Goal: Transaction & Acquisition: Purchase product/service

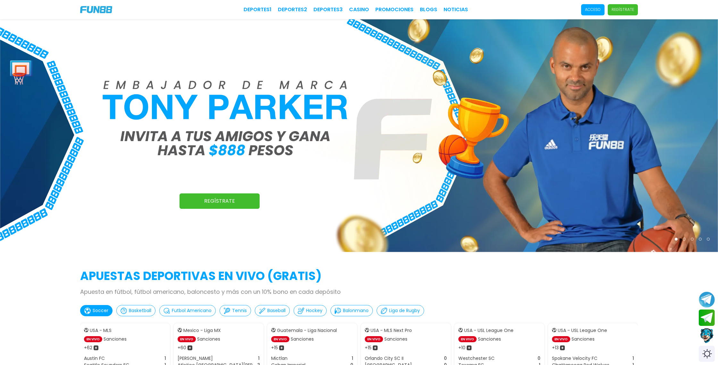
click at [598, 9] on p "Acceso" at bounding box center [593, 10] width 16 height 6
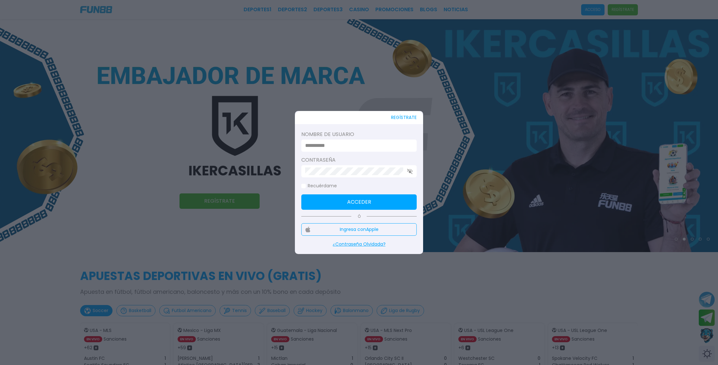
click at [386, 230] on button "Ingresa con Apple" at bounding box center [358, 229] width 115 height 12
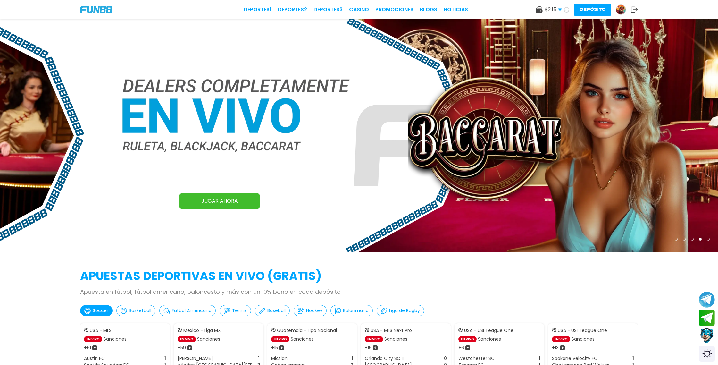
click at [567, 10] on icon at bounding box center [566, 9] width 5 height 5
click at [362, 10] on link "CASINO" at bounding box center [359, 10] width 20 height 8
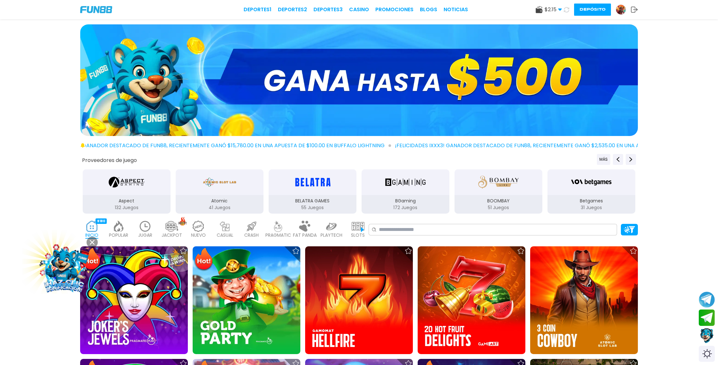
click at [567, 9] on use at bounding box center [566, 9] width 5 height 5
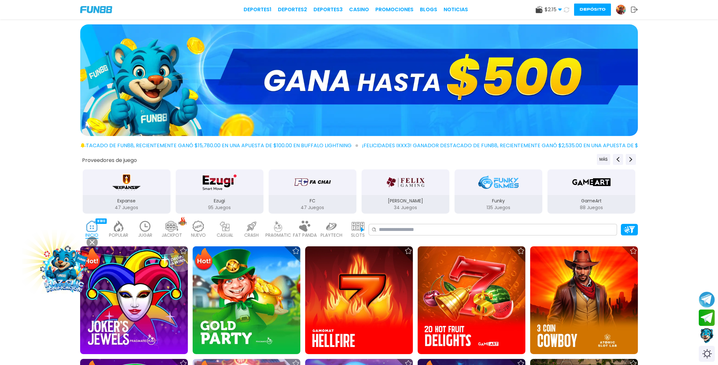
click at [567, 9] on use at bounding box center [566, 9] width 5 height 5
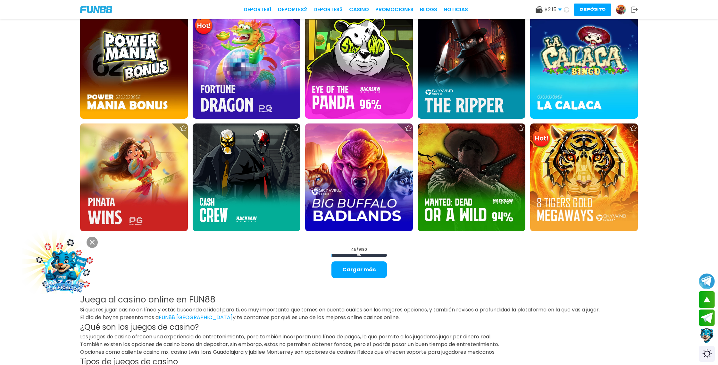
scroll to position [1024, 0]
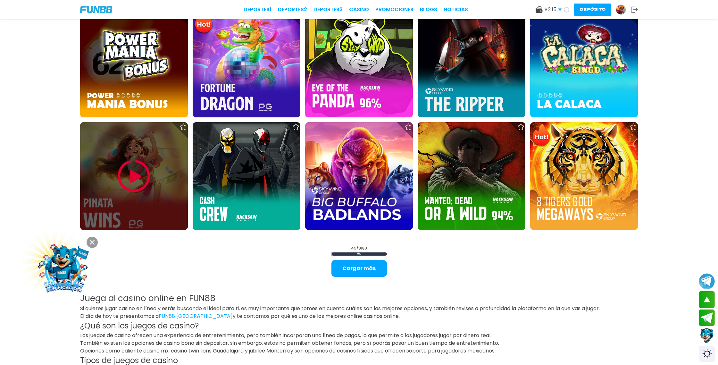
click at [144, 171] on img at bounding box center [134, 176] width 38 height 38
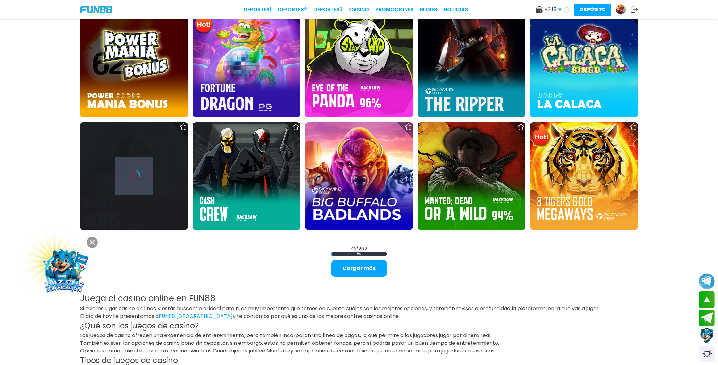
click at [144, 171] on div at bounding box center [134, 175] width 108 height 13
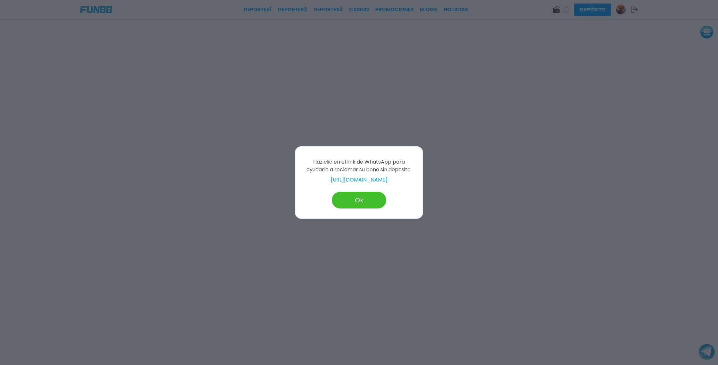
click at [360, 201] on button "Ok" at bounding box center [359, 200] width 54 height 17
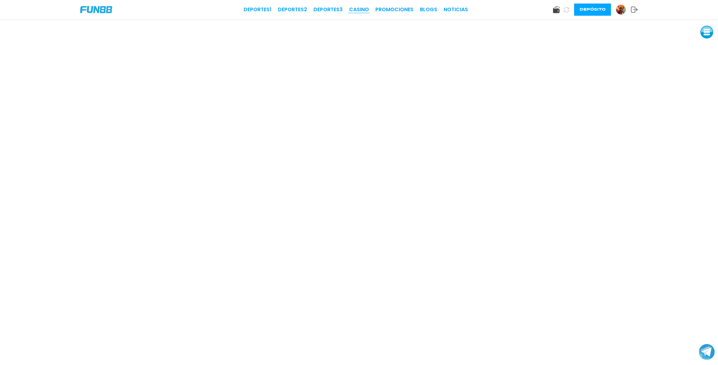
click at [362, 9] on link "CASINO" at bounding box center [359, 10] width 20 height 8
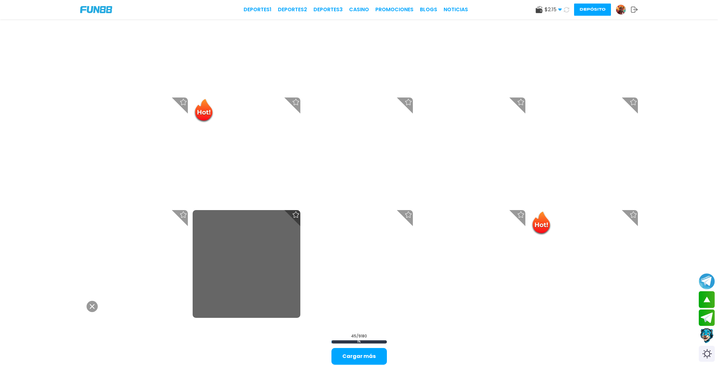
scroll to position [940, 0]
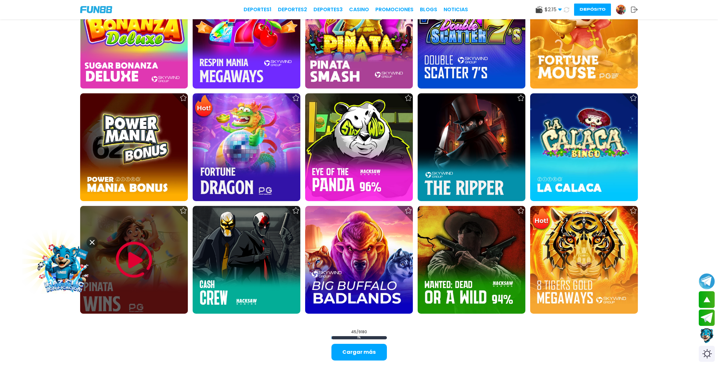
click at [134, 252] on img at bounding box center [134, 259] width 38 height 38
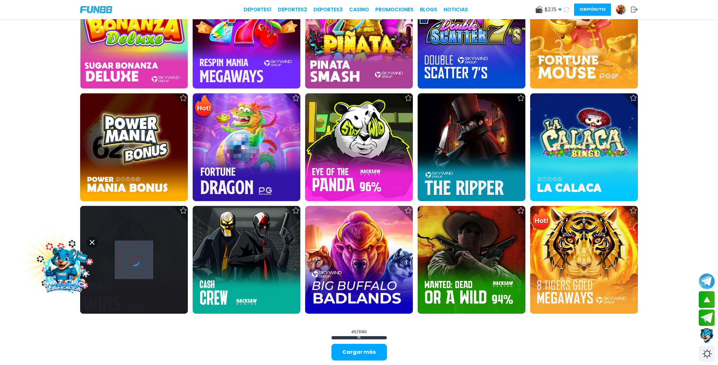
click at [134, 252] on div at bounding box center [134, 260] width 108 height 108
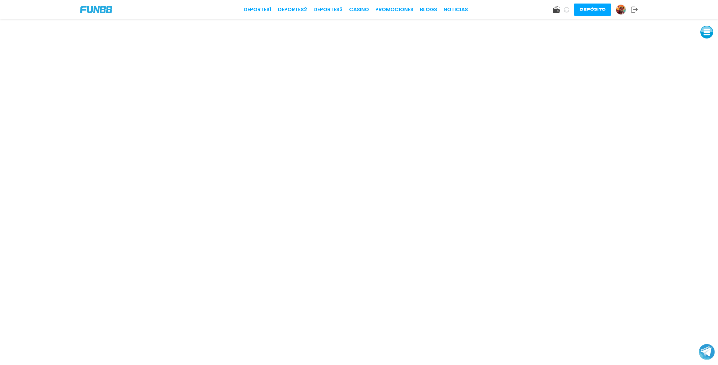
click at [567, 9] on icon at bounding box center [566, 9] width 5 height 5
click at [567, 10] on icon at bounding box center [566, 9] width 5 height 5
click at [565, 10] on icon at bounding box center [566, 9] width 5 height 5
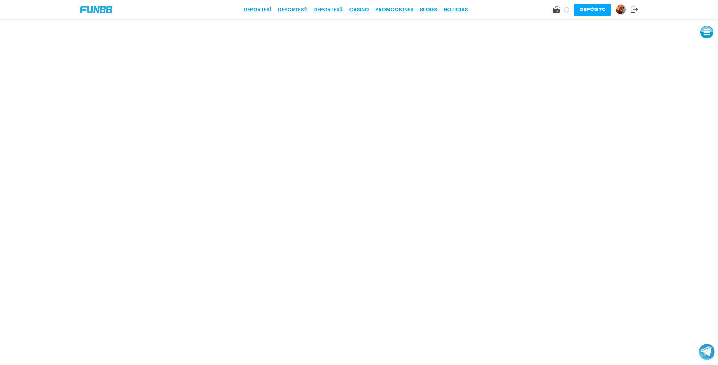
click at [361, 9] on link "CASINO" at bounding box center [359, 10] width 20 height 8
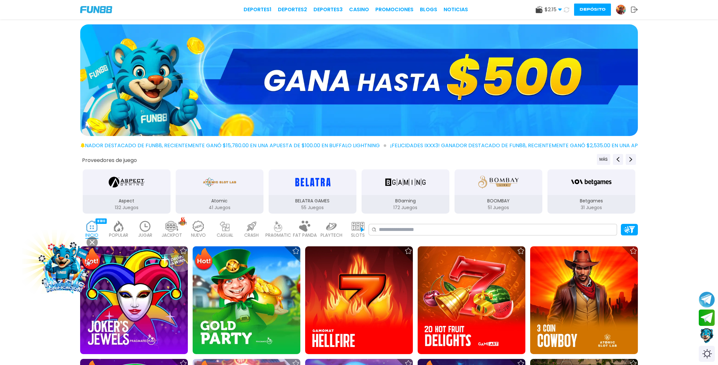
click at [566, 10] on icon at bounding box center [566, 9] width 5 height 5
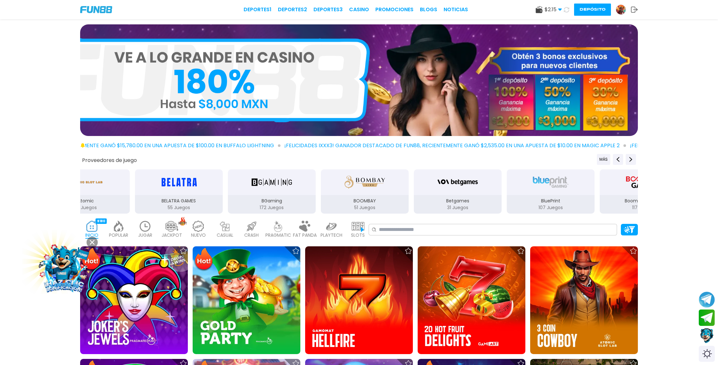
click at [566, 9] on icon at bounding box center [566, 9] width 5 height 5
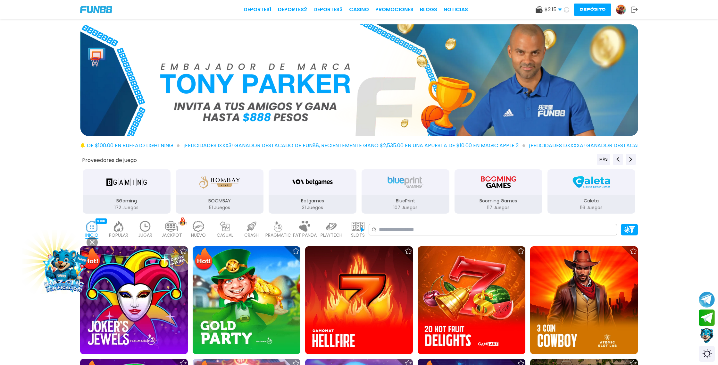
click at [566, 9] on icon at bounding box center [566, 9] width 5 height 5
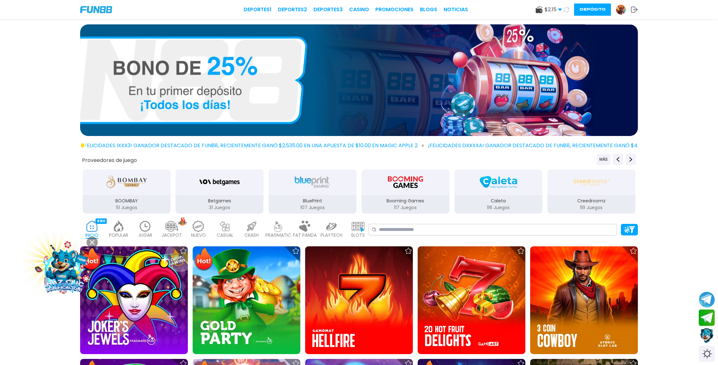
click at [566, 9] on icon at bounding box center [566, 9] width 5 height 5
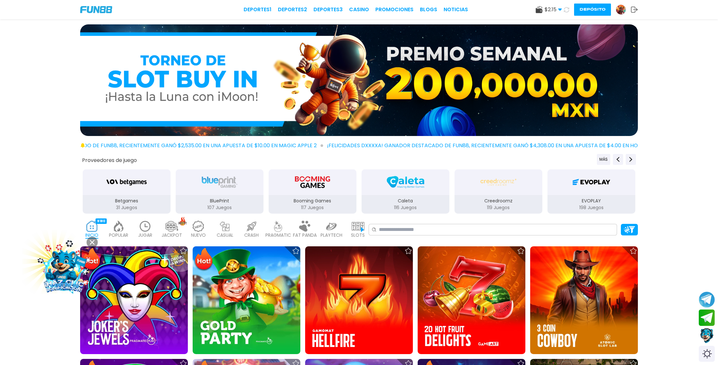
click at [566, 9] on icon at bounding box center [566, 9] width 5 height 5
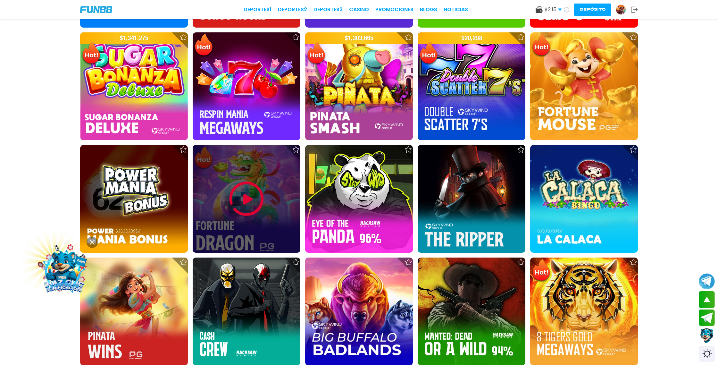
scroll to position [894, 0]
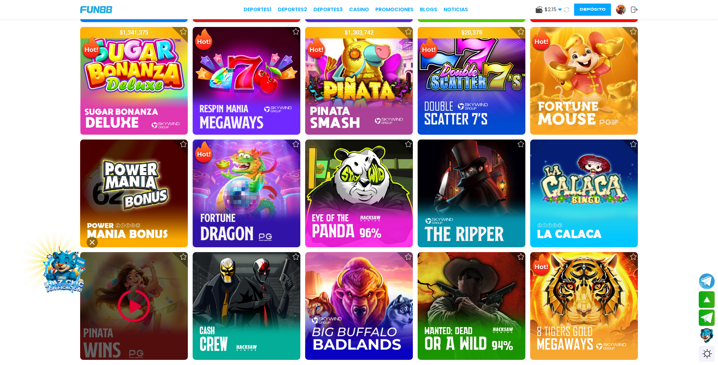
click at [132, 300] on img at bounding box center [134, 305] width 38 height 38
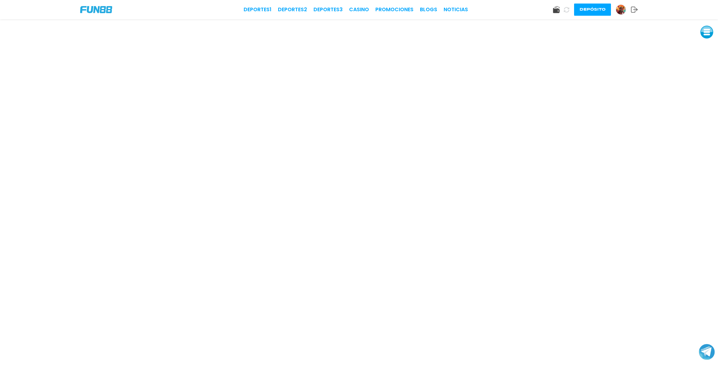
click at [567, 10] on icon at bounding box center [566, 9] width 5 height 5
click at [567, 8] on use at bounding box center [566, 9] width 5 height 5
click at [567, 10] on icon at bounding box center [566, 9] width 6 height 6
click at [567, 10] on icon at bounding box center [566, 9] width 7 height 7
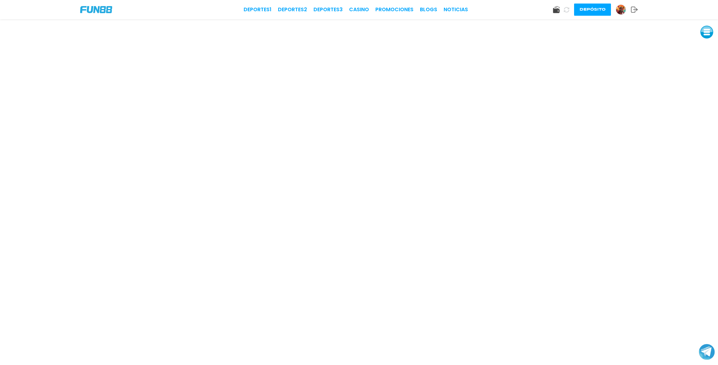
click at [567, 10] on icon at bounding box center [566, 9] width 7 height 7
click at [360, 9] on link "CASINO" at bounding box center [359, 10] width 20 height 8
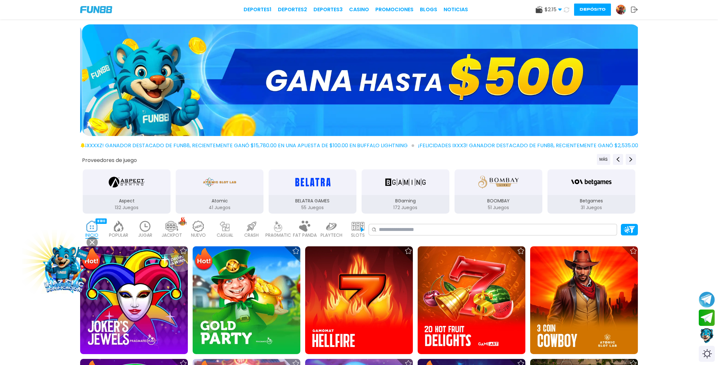
click at [566, 9] on icon at bounding box center [566, 9] width 5 height 5
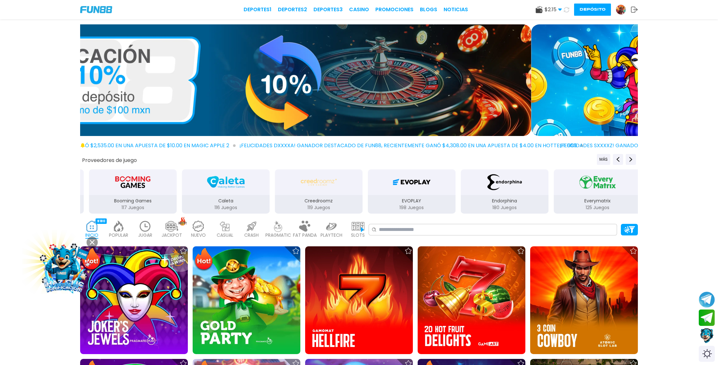
click at [566, 9] on icon at bounding box center [566, 9] width 5 height 5
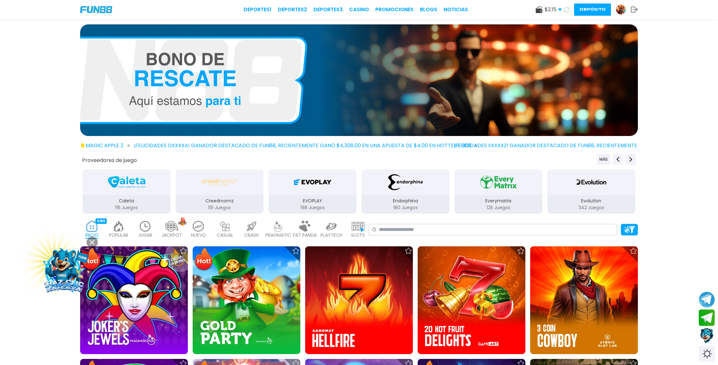
click at [566, 9] on icon at bounding box center [566, 9] width 5 height 5
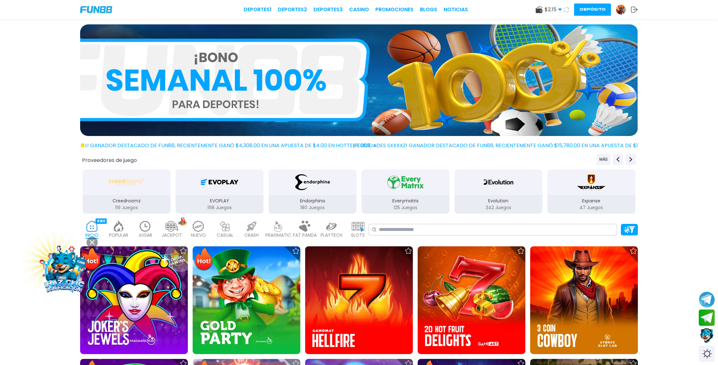
click at [566, 9] on icon at bounding box center [566, 9] width 5 height 5
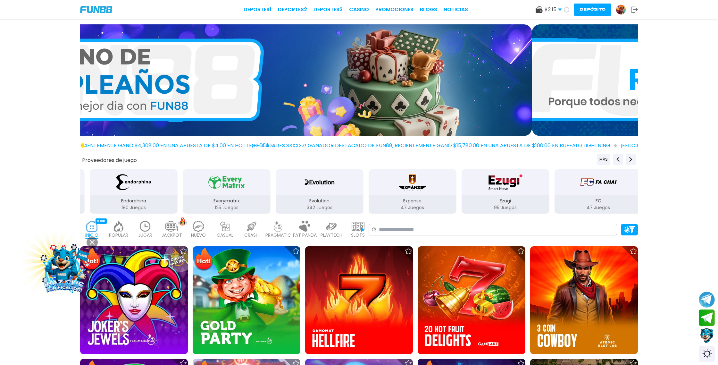
click at [566, 9] on icon at bounding box center [566, 9] width 5 height 5
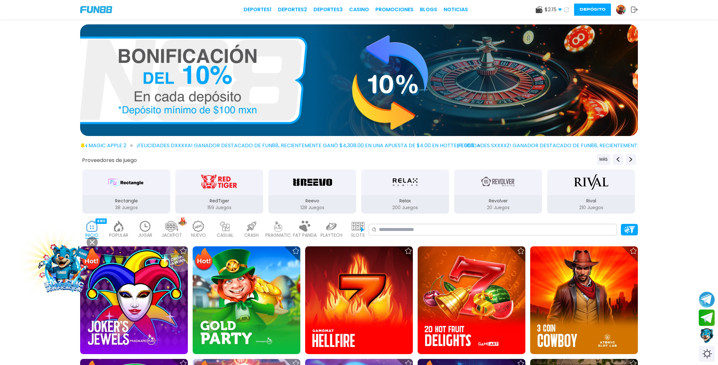
click at [566, 9] on icon at bounding box center [566, 9] width 5 height 5
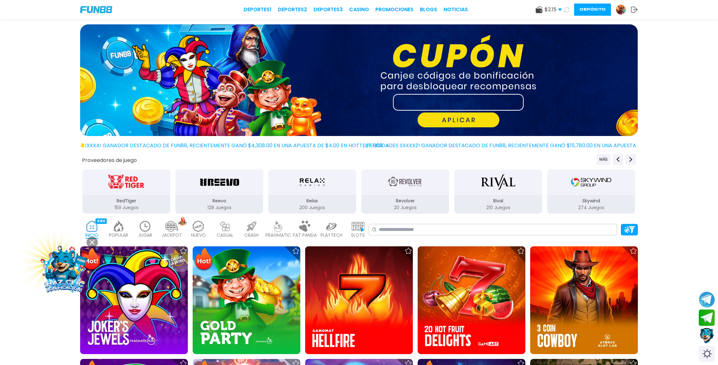
click at [707, 336] on button "Contact customer service" at bounding box center [706, 335] width 17 height 17
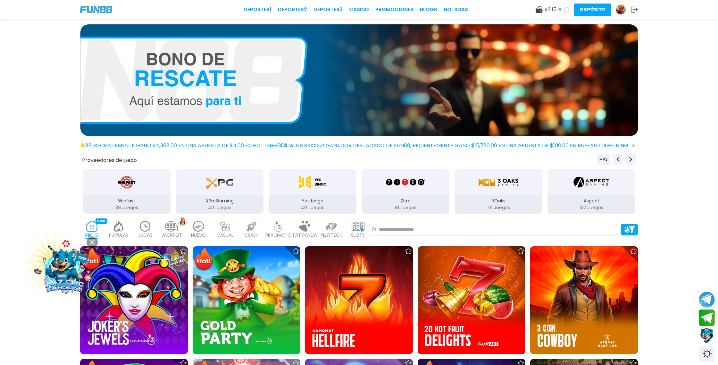
click at [565, 9] on icon at bounding box center [566, 9] width 5 height 5
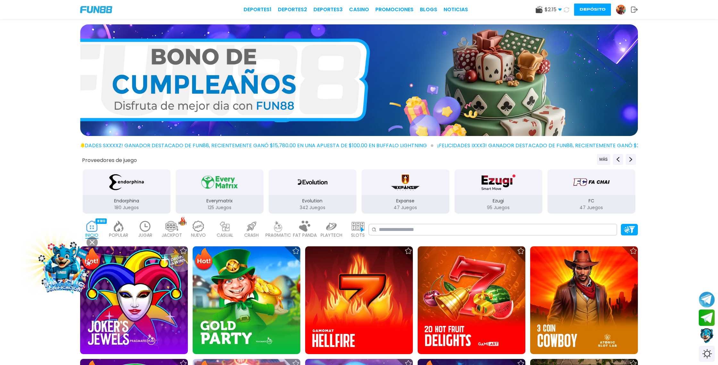
click at [565, 9] on icon at bounding box center [566, 9] width 5 height 5
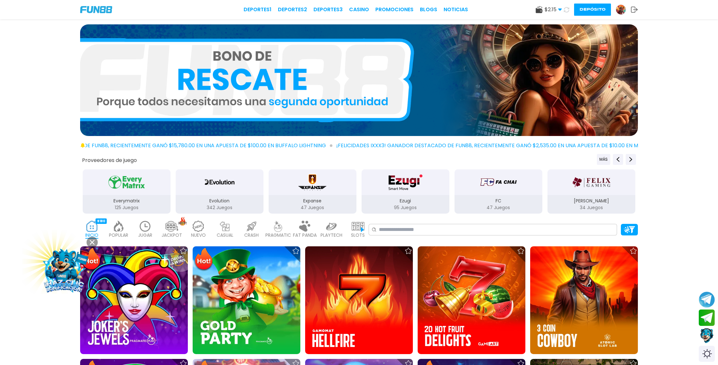
click at [567, 11] on icon at bounding box center [566, 9] width 5 height 5
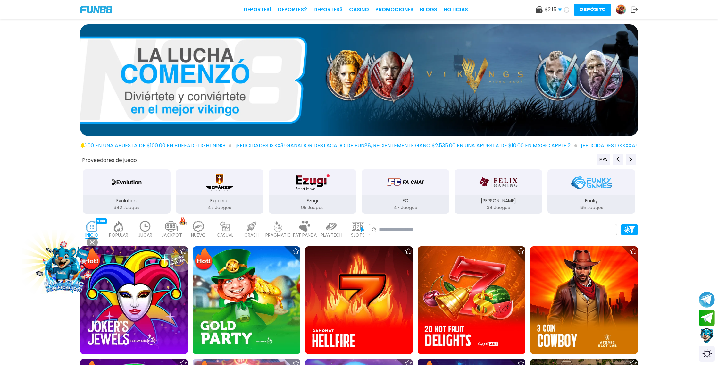
click at [567, 11] on icon at bounding box center [566, 9] width 5 height 5
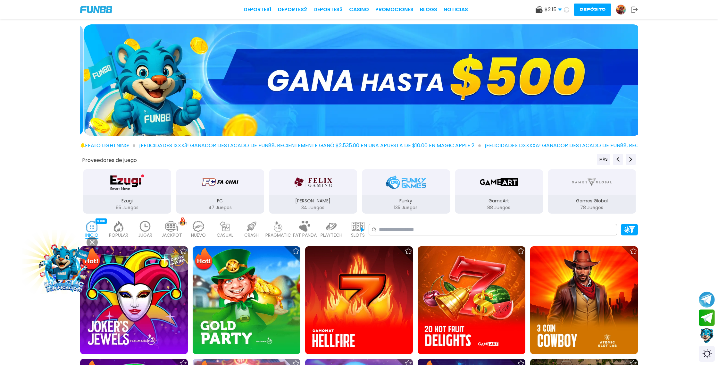
click at [566, 9] on icon at bounding box center [566, 9] width 5 height 5
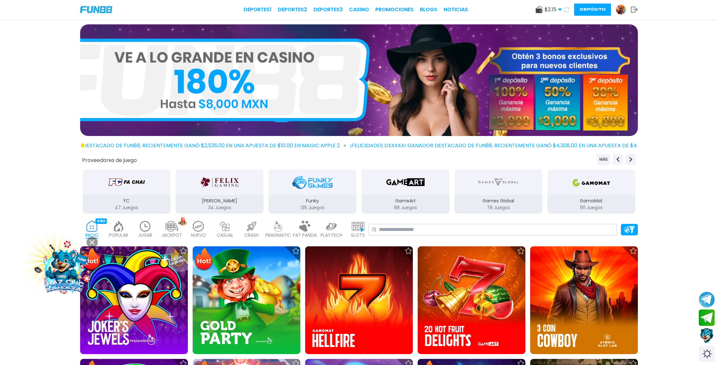
click at [566, 9] on icon at bounding box center [566, 9] width 5 height 5
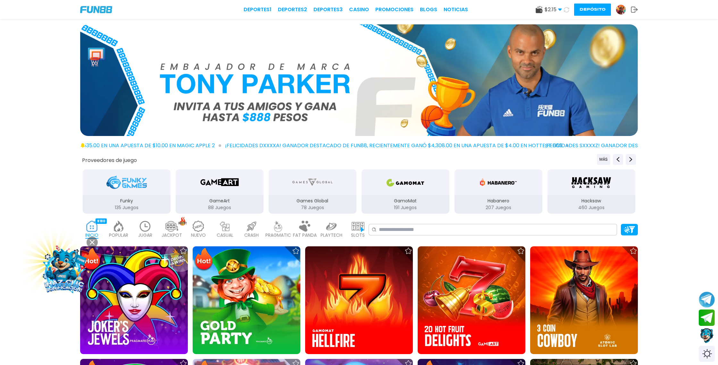
click at [566, 9] on icon at bounding box center [566, 9] width 5 height 5
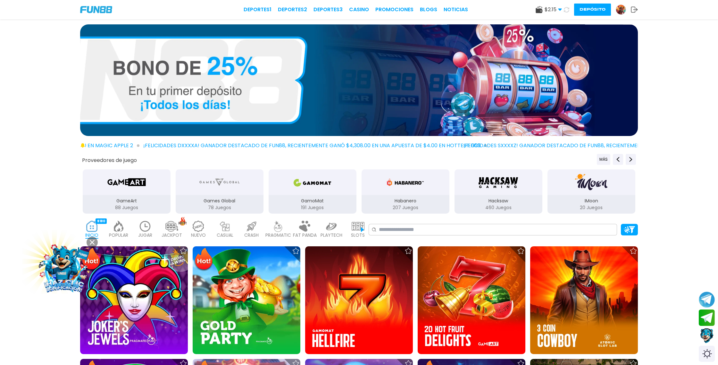
click at [566, 9] on icon at bounding box center [566, 10] width 8 height 8
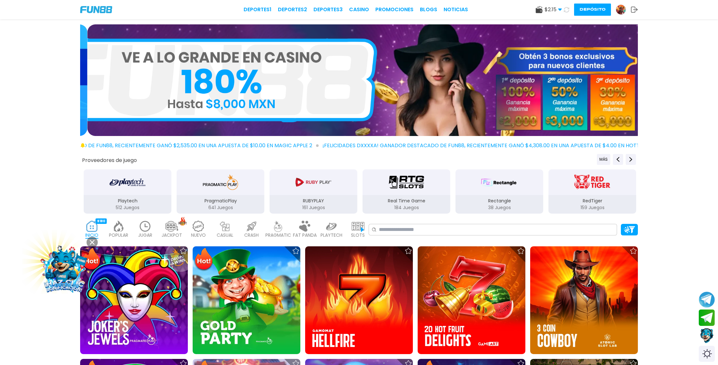
click at [559, 9] on use at bounding box center [560, 10] width 4 height 2
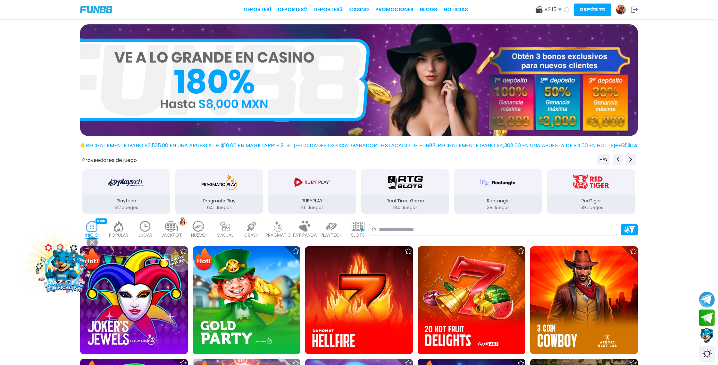
click at [586, 36] on img at bounding box center [358, 79] width 557 height 111
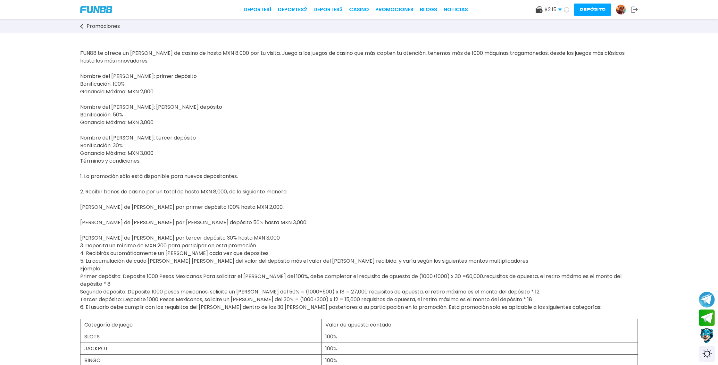
click at [358, 10] on link "CASINO" at bounding box center [359, 10] width 20 height 8
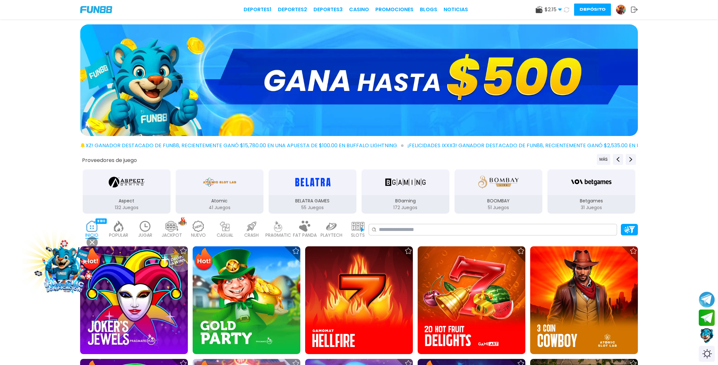
click at [567, 9] on icon at bounding box center [566, 9] width 5 height 5
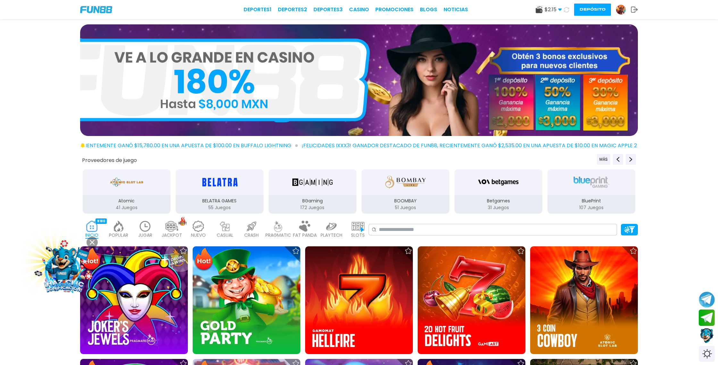
click at [567, 9] on icon at bounding box center [566, 9] width 5 height 5
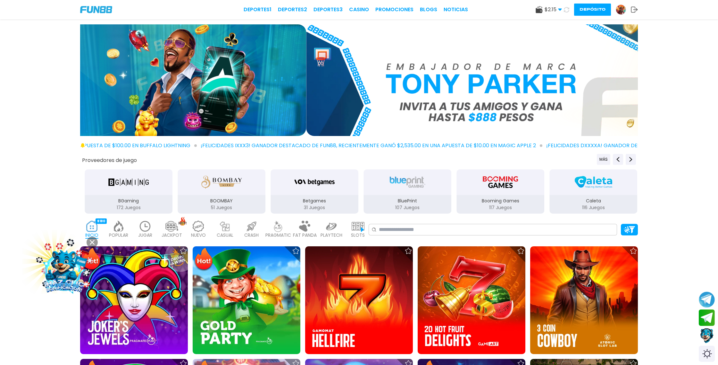
click at [567, 9] on icon at bounding box center [566, 9] width 5 height 5
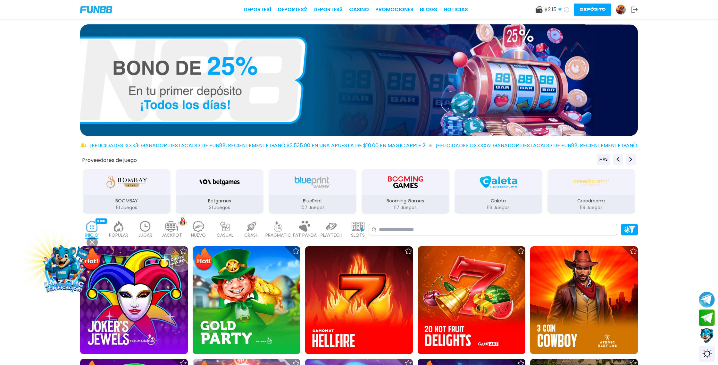
click at [567, 9] on icon at bounding box center [566, 9] width 5 height 5
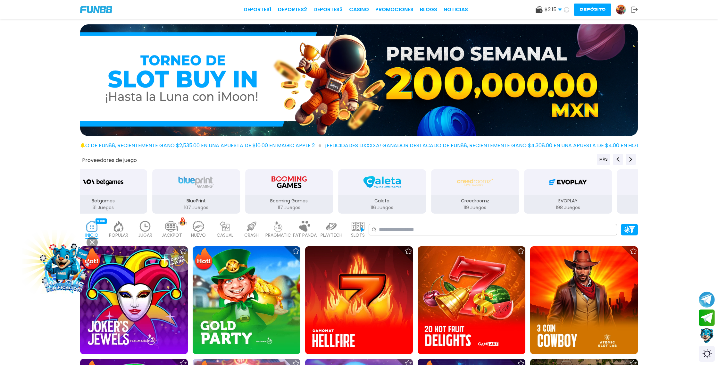
click at [567, 9] on icon at bounding box center [566, 9] width 5 height 5
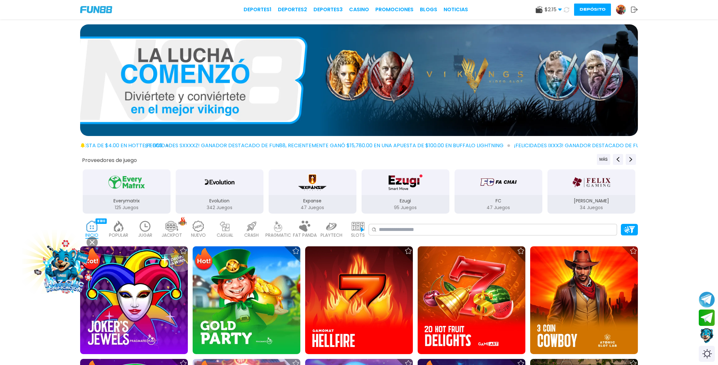
click at [567, 9] on icon at bounding box center [566, 9] width 5 height 5
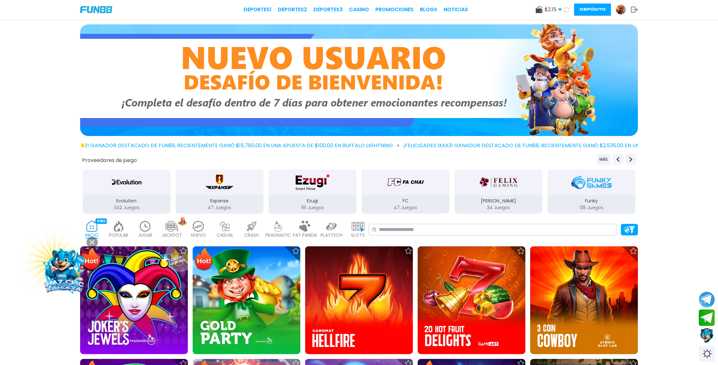
click at [567, 9] on icon at bounding box center [566, 9] width 5 height 5
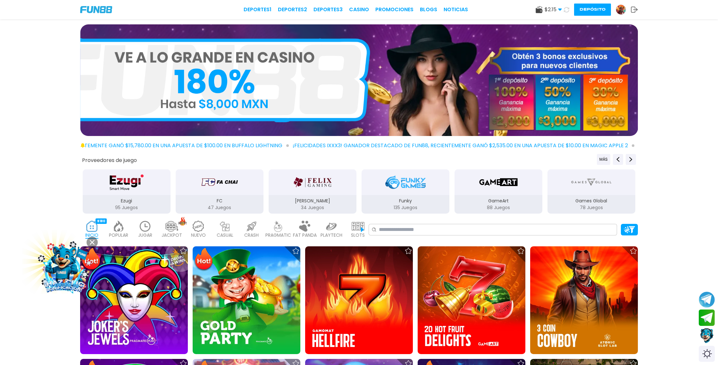
click at [567, 9] on icon at bounding box center [566, 9] width 5 height 5
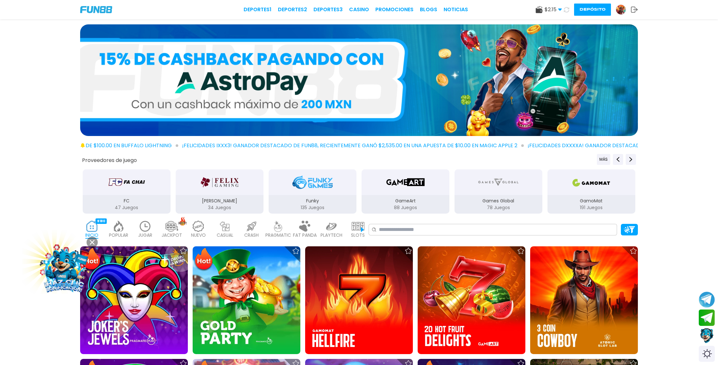
click at [567, 9] on icon at bounding box center [566, 9] width 5 height 5
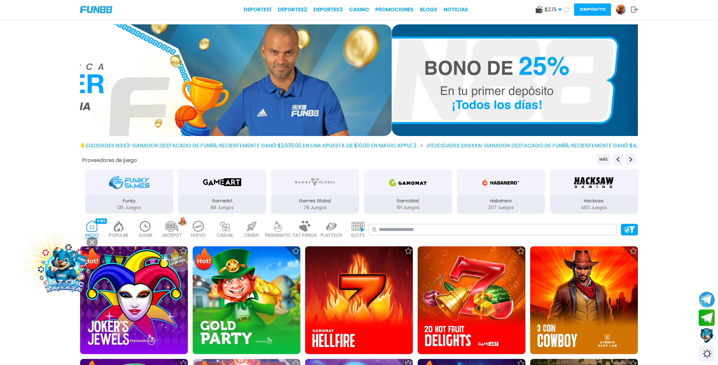
click at [567, 9] on icon at bounding box center [566, 9] width 5 height 5
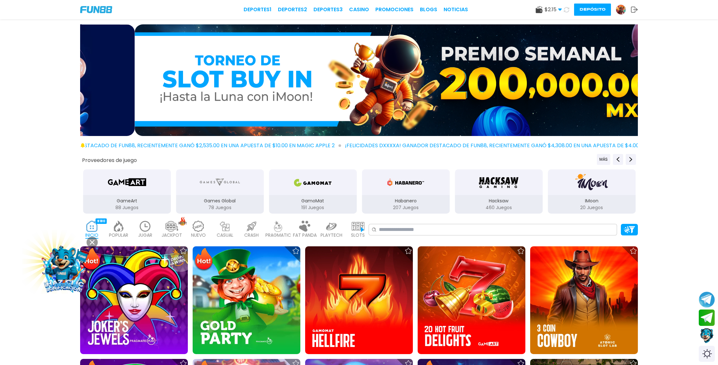
click at [567, 9] on icon at bounding box center [566, 9] width 7 height 7
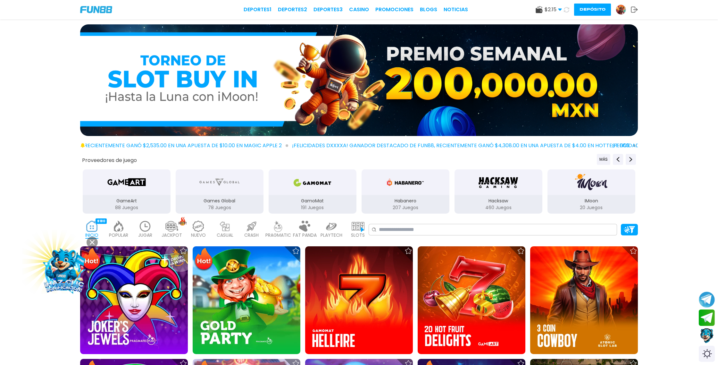
click at [567, 9] on icon at bounding box center [566, 9] width 7 height 7
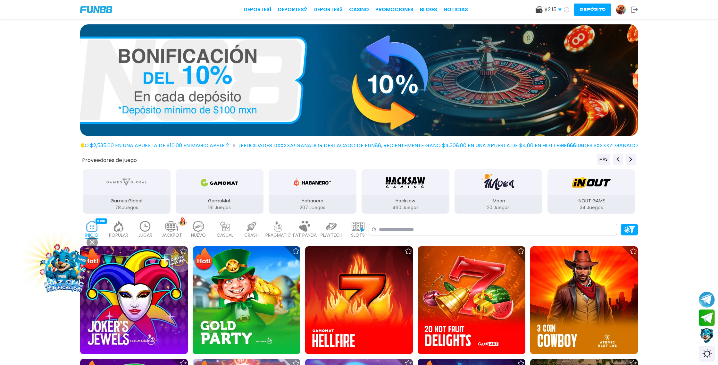
click at [567, 9] on icon at bounding box center [566, 9] width 7 height 7
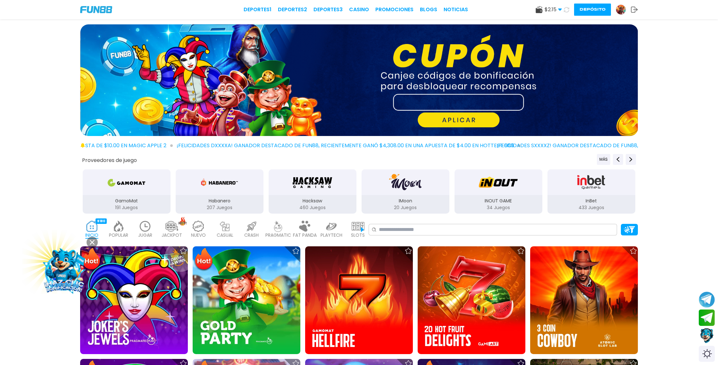
click at [565, 10] on icon at bounding box center [566, 9] width 7 height 7
click at [565, 10] on icon at bounding box center [567, 10] width 8 height 8
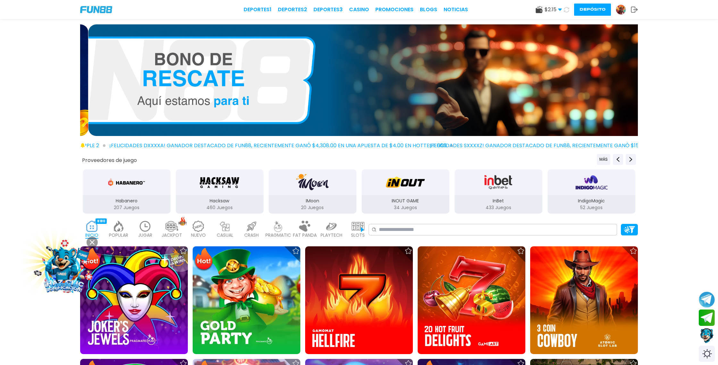
click at [565, 10] on icon at bounding box center [567, 10] width 8 height 8
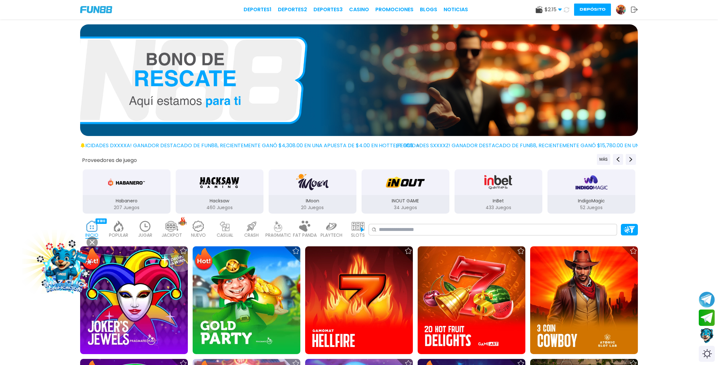
click at [565, 10] on icon at bounding box center [566, 9] width 7 height 7
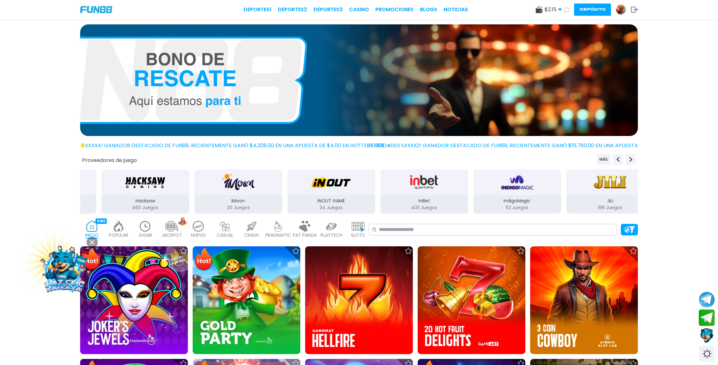
click at [565, 10] on icon at bounding box center [566, 9] width 7 height 7
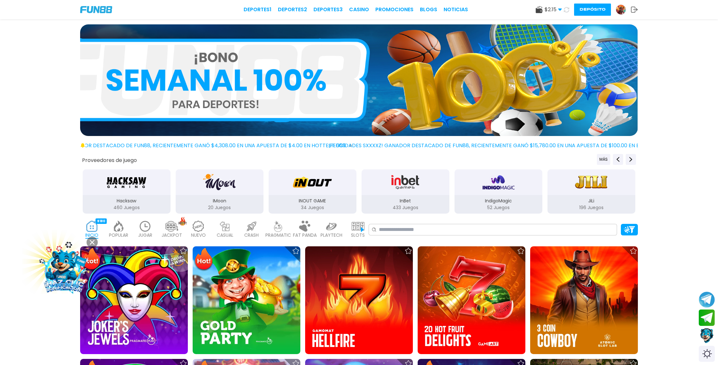
click at [565, 10] on icon at bounding box center [566, 9] width 7 height 7
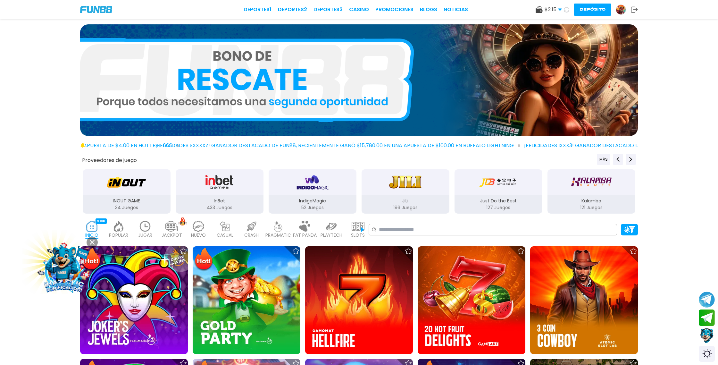
click at [565, 10] on icon at bounding box center [567, 10] width 8 height 8
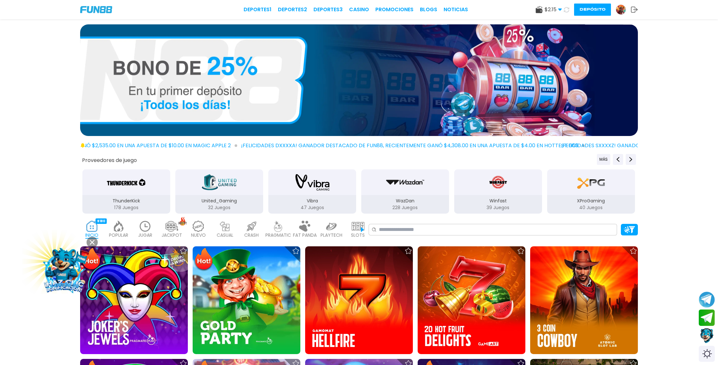
click at [566, 8] on icon at bounding box center [566, 9] width 7 height 7
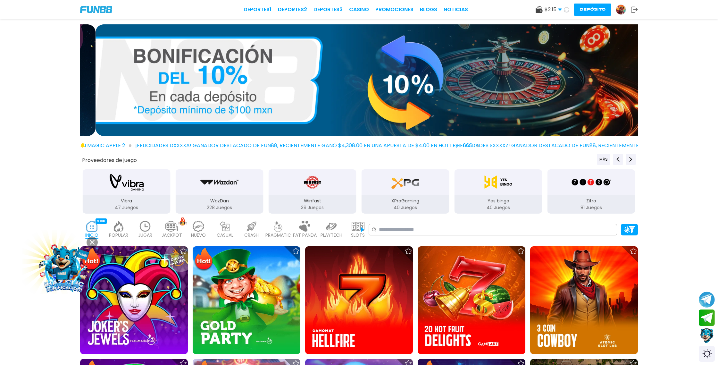
click at [566, 8] on icon at bounding box center [566, 9] width 7 height 7
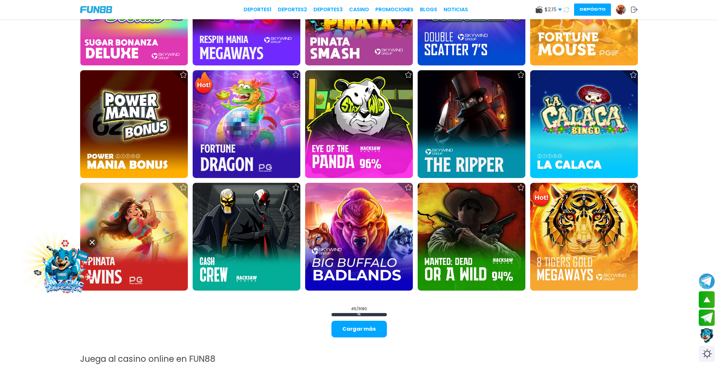
scroll to position [955, 0]
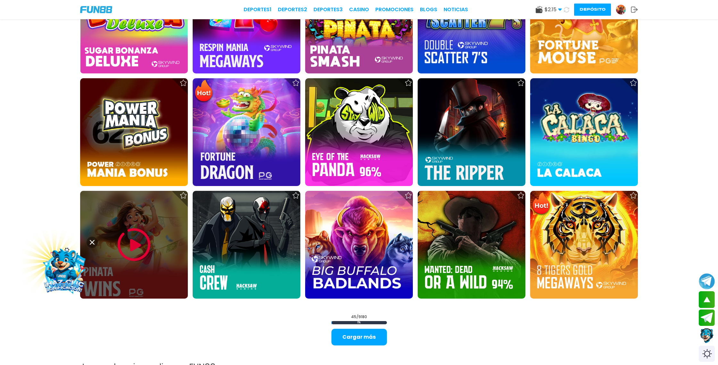
click at [139, 244] on img at bounding box center [134, 244] width 38 height 38
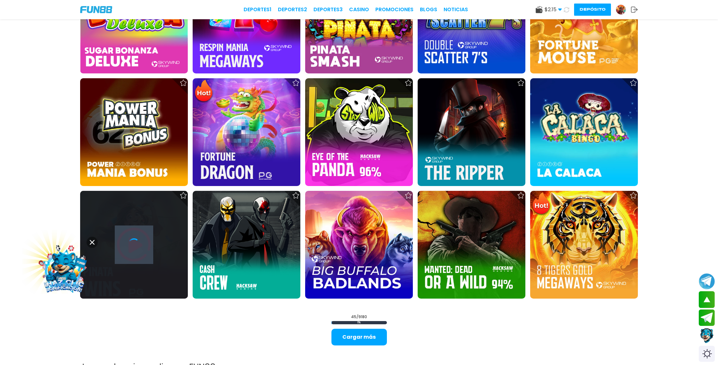
click at [139, 244] on icon at bounding box center [134, 244] width 13 height 13
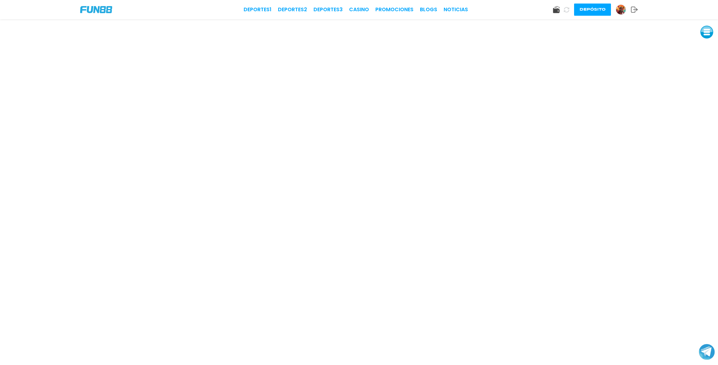
click at [566, 10] on icon at bounding box center [566, 9] width 5 height 5
click at [566, 10] on icon at bounding box center [566, 9] width 7 height 7
click at [363, 8] on link "CASINO" at bounding box center [359, 10] width 20 height 8
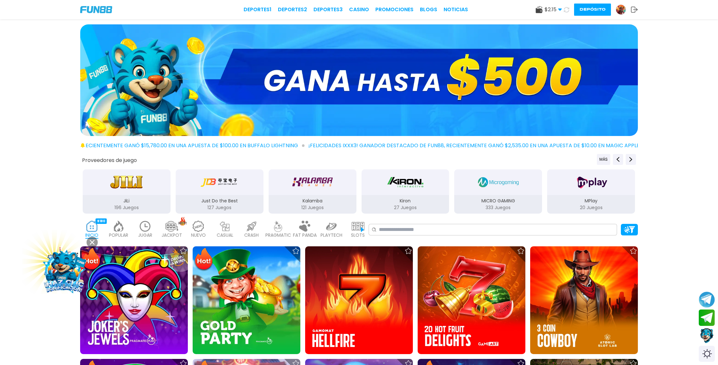
click at [566, 10] on icon at bounding box center [566, 9] width 5 height 5
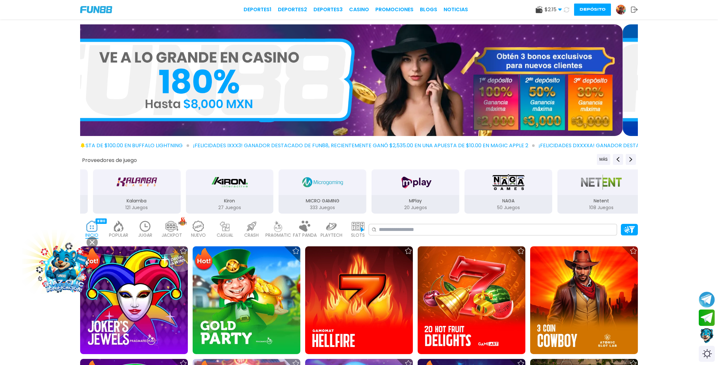
click at [566, 10] on icon at bounding box center [566, 9] width 5 height 5
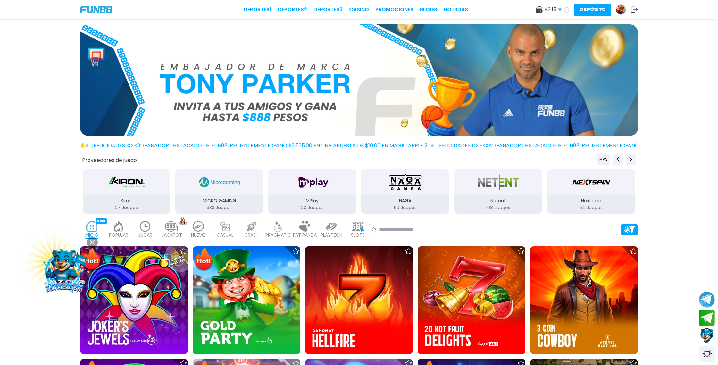
click at [566, 10] on icon at bounding box center [566, 9] width 5 height 5
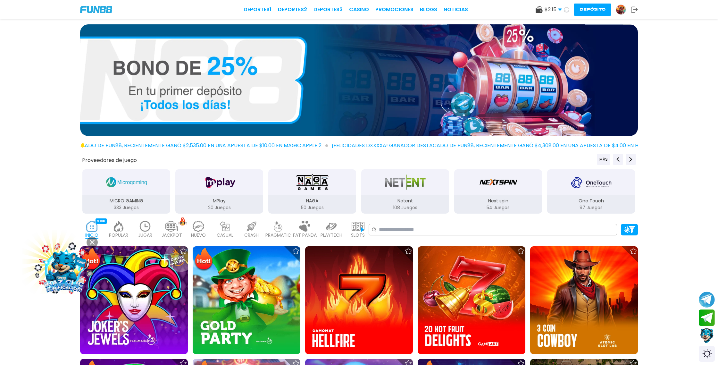
click at [566, 10] on icon at bounding box center [566, 9] width 5 height 5
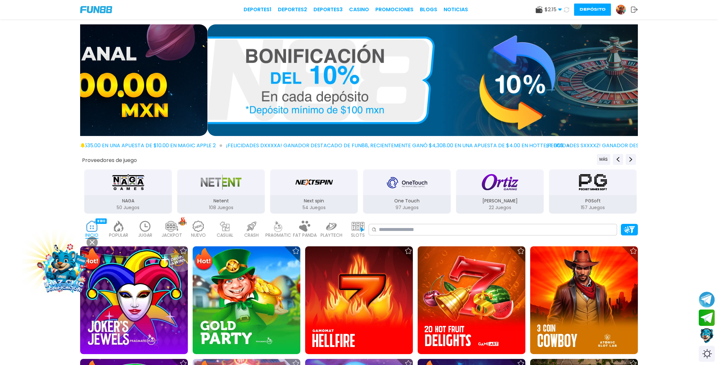
click at [566, 10] on icon at bounding box center [566, 9] width 5 height 5
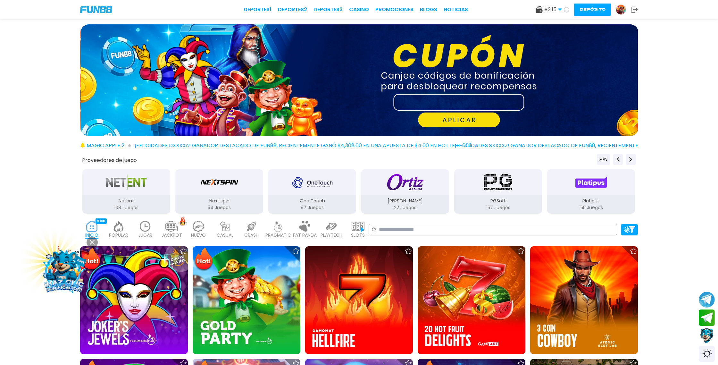
click at [566, 10] on icon at bounding box center [567, 10] width 8 height 8
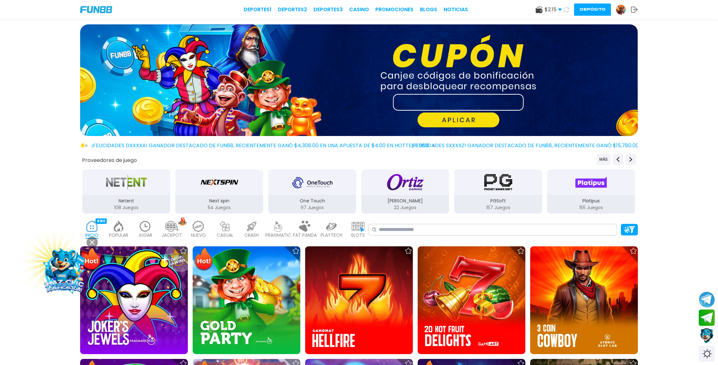
click at [566, 10] on icon at bounding box center [567, 10] width 8 height 8
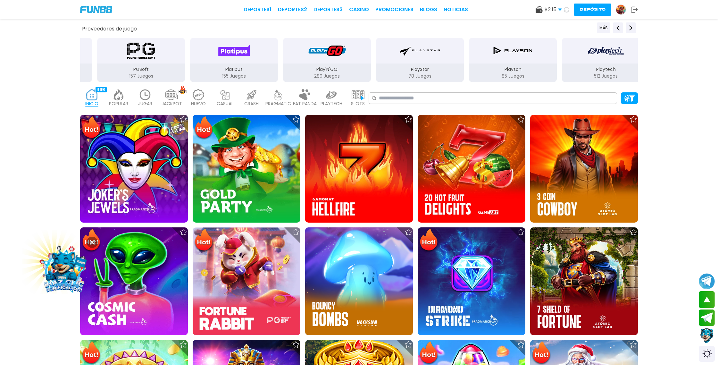
scroll to position [144, 0]
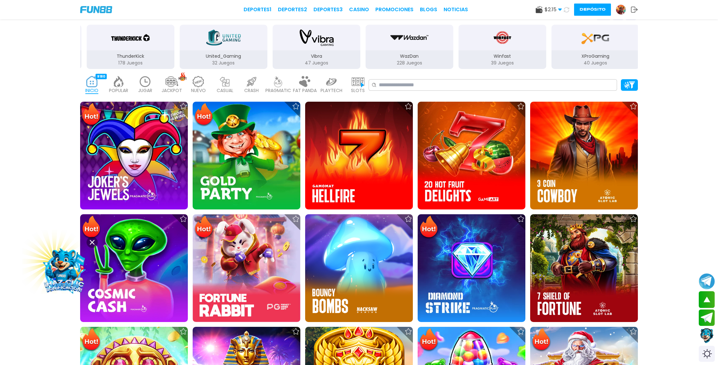
click at [632, 8] on icon at bounding box center [634, 9] width 7 height 6
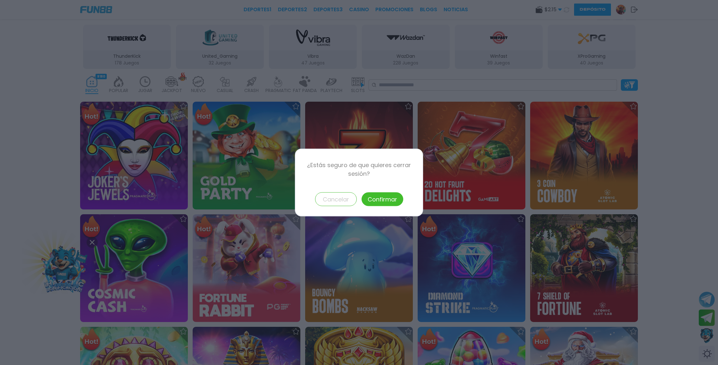
scroll to position [0, 0]
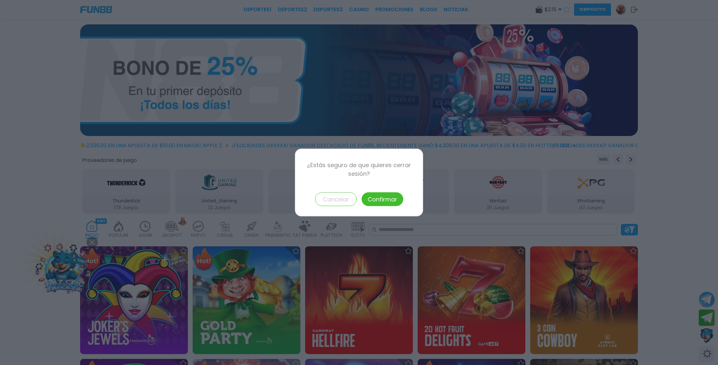
click at [375, 199] on button "Confirmar" at bounding box center [382, 199] width 42 height 14
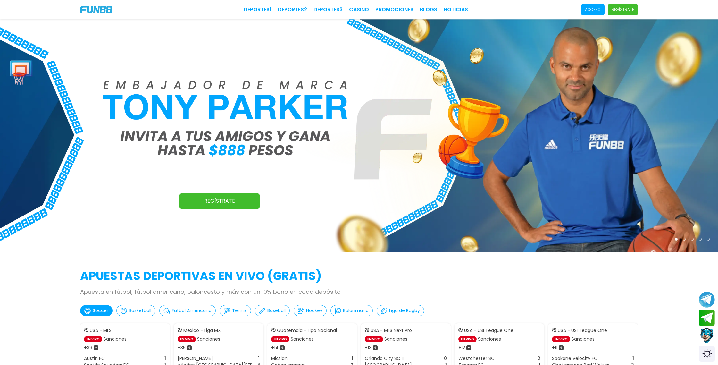
click at [595, 9] on p "Acceso" at bounding box center [593, 10] width 16 height 6
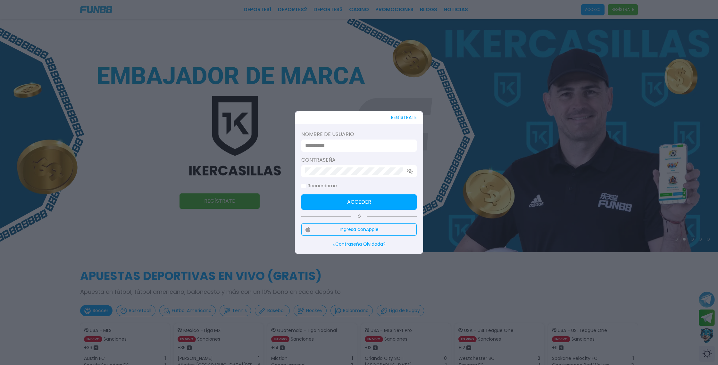
click at [358, 230] on button "Ingresa con Apple" at bounding box center [358, 229] width 115 height 12
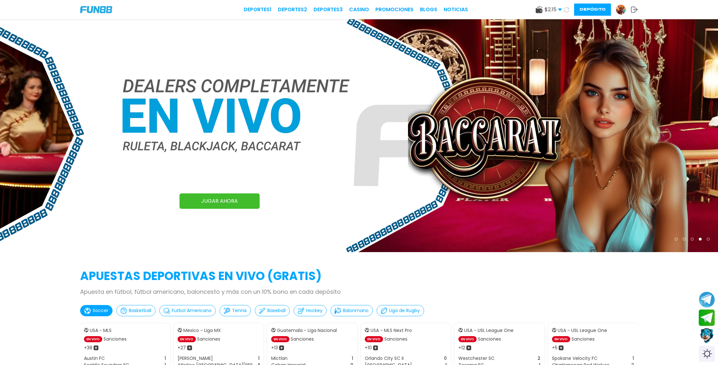
click at [566, 10] on icon at bounding box center [566, 9] width 5 height 5
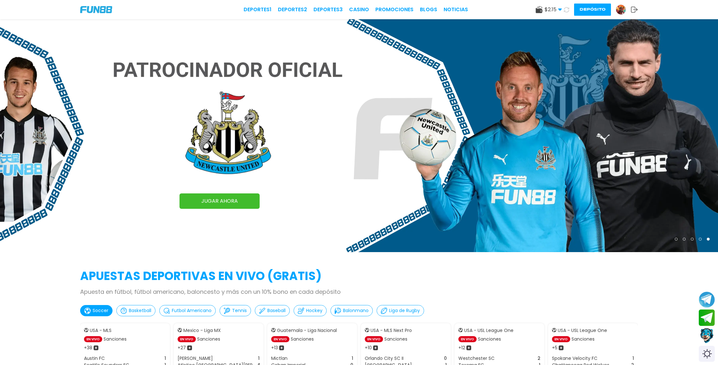
click at [566, 10] on icon at bounding box center [566, 9] width 5 height 5
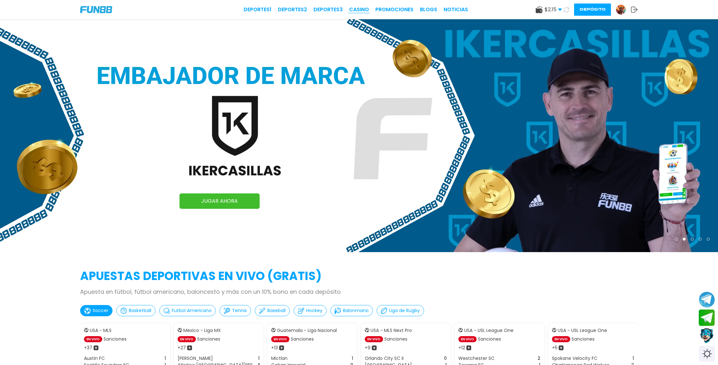
click at [359, 9] on link "CASINO" at bounding box center [359, 10] width 20 height 8
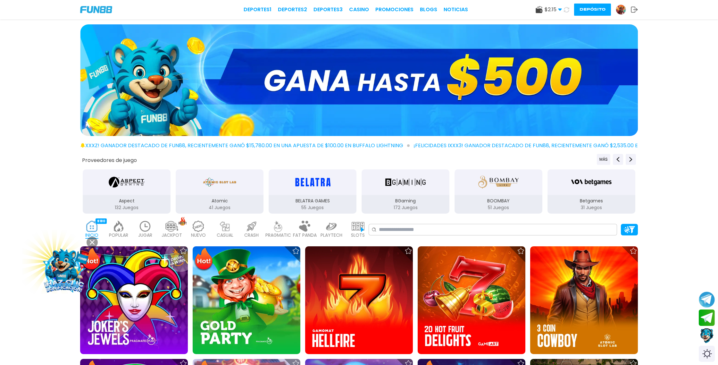
click at [567, 9] on icon at bounding box center [566, 9] width 5 height 5
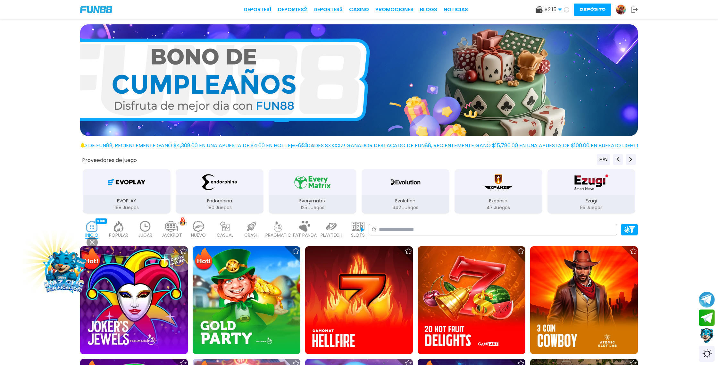
click at [565, 10] on icon at bounding box center [566, 9] width 5 height 5
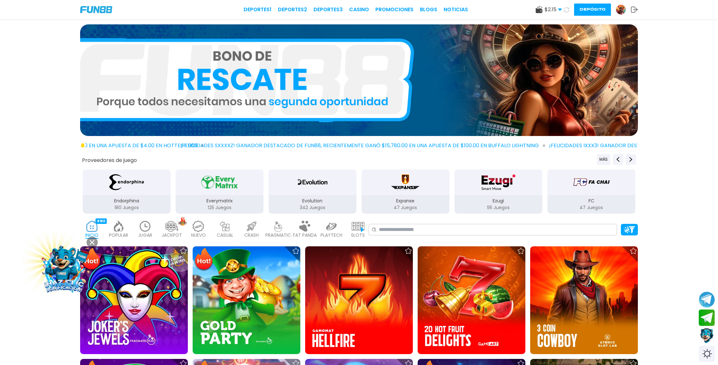
click at [565, 10] on icon at bounding box center [566, 9] width 5 height 5
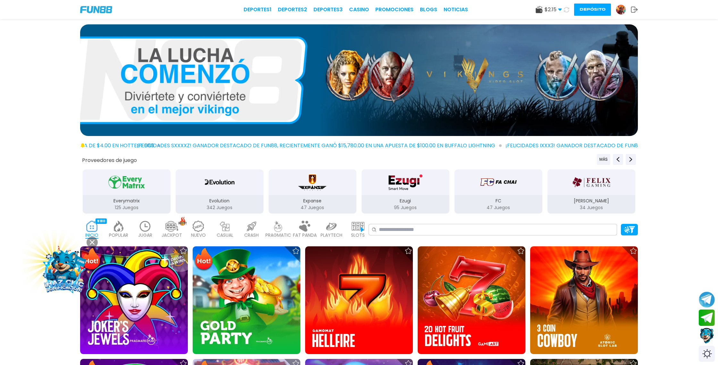
click at [706, 335] on button "Contact customer service" at bounding box center [706, 335] width 17 height 17
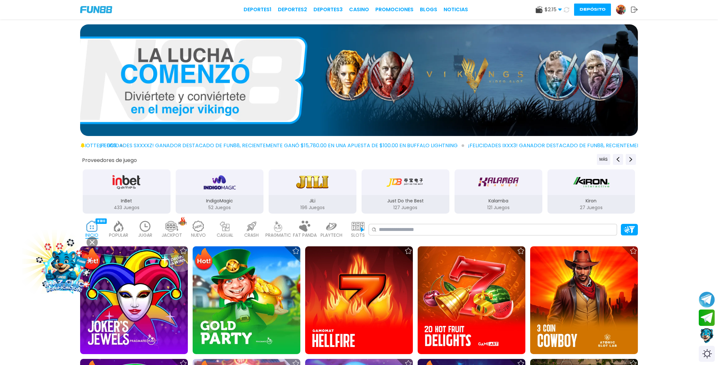
click at [566, 10] on icon at bounding box center [566, 10] width 8 height 8
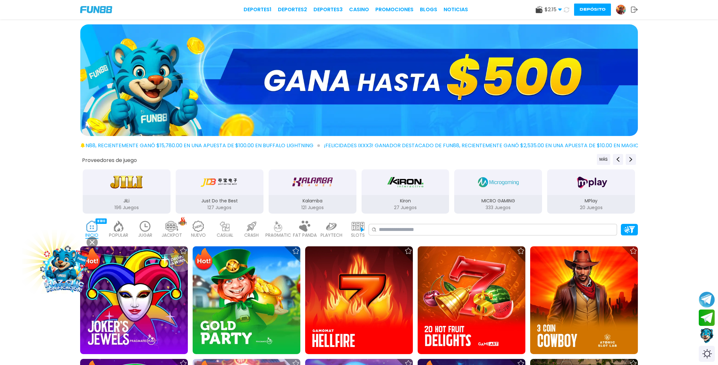
click at [566, 11] on icon at bounding box center [566, 9] width 7 height 7
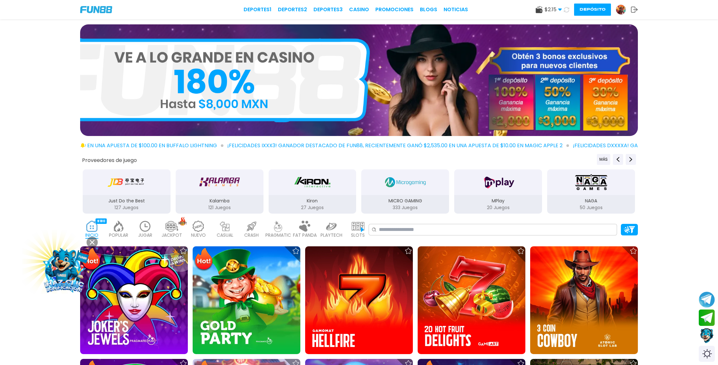
click at [566, 11] on icon at bounding box center [567, 10] width 8 height 8
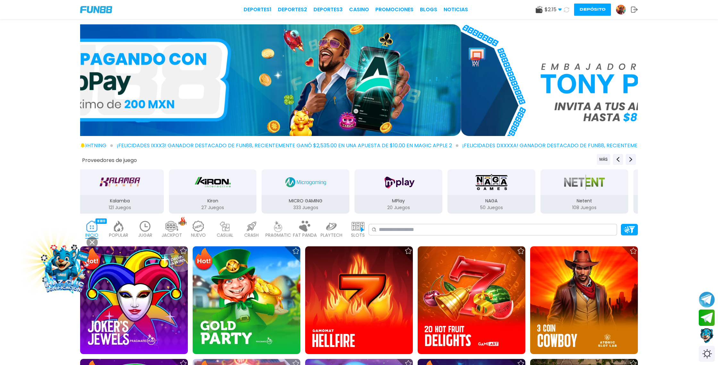
click at [566, 11] on icon at bounding box center [566, 9] width 7 height 7
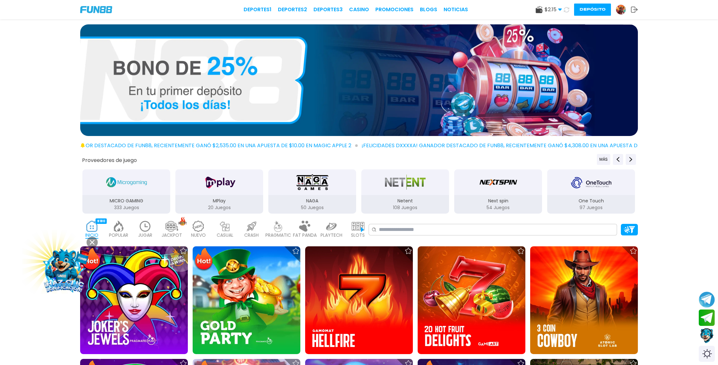
click at [566, 11] on icon at bounding box center [566, 9] width 7 height 7
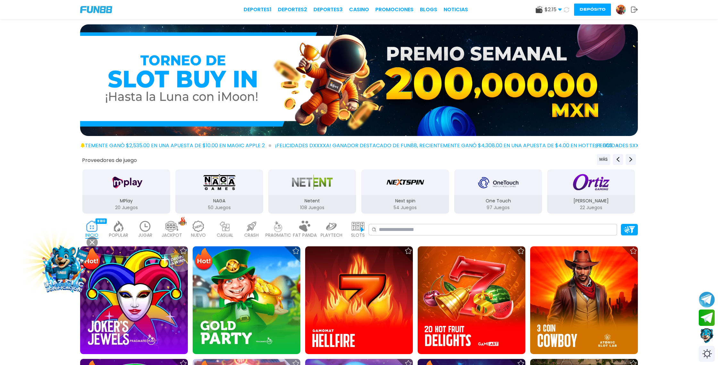
click at [566, 11] on icon at bounding box center [567, 10] width 8 height 8
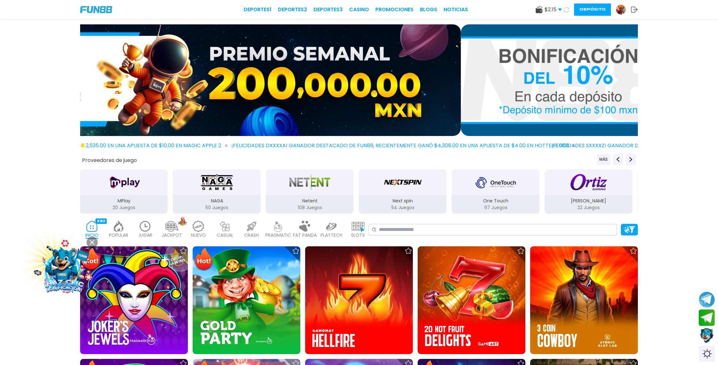
click at [566, 11] on icon at bounding box center [566, 9] width 6 height 6
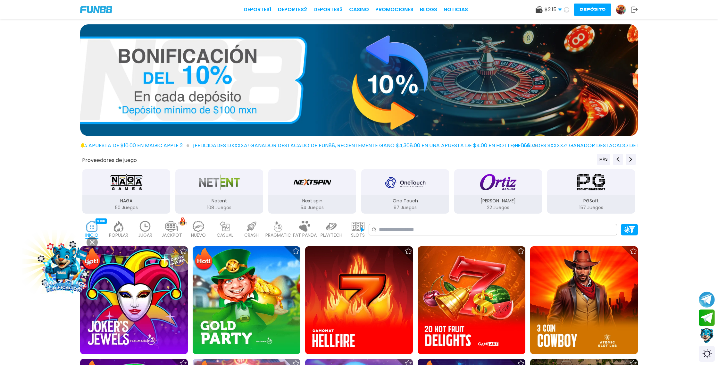
click at [566, 11] on icon at bounding box center [567, 10] width 8 height 8
click at [566, 11] on icon at bounding box center [566, 9] width 7 height 7
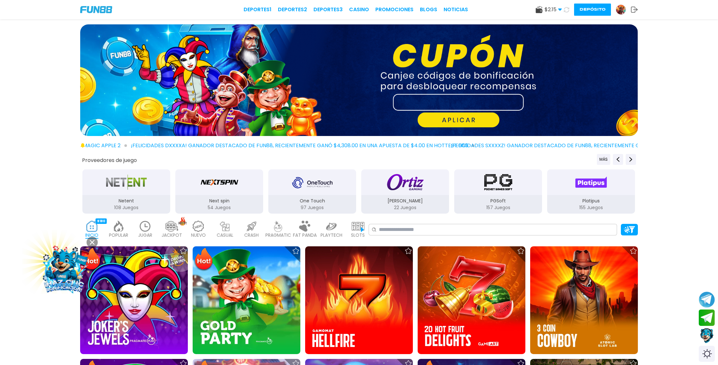
click at [566, 11] on icon at bounding box center [566, 9] width 6 height 6
click at [566, 11] on icon at bounding box center [566, 10] width 8 height 8
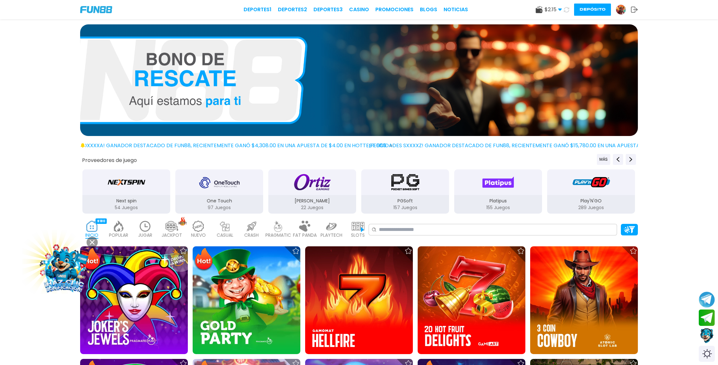
click at [566, 11] on icon at bounding box center [566, 10] width 8 height 8
click at [566, 11] on icon at bounding box center [566, 9] width 7 height 7
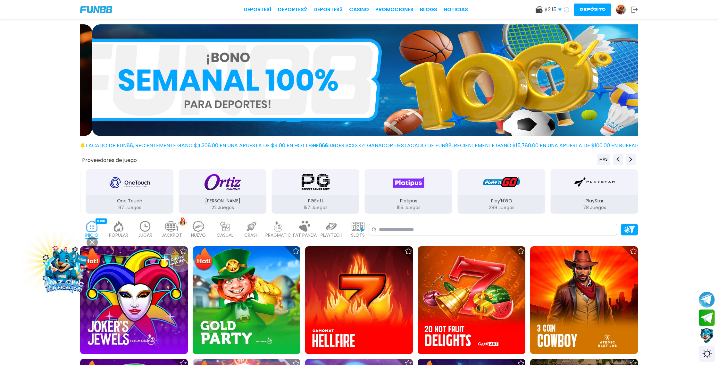
click at [566, 11] on icon at bounding box center [566, 9] width 7 height 7
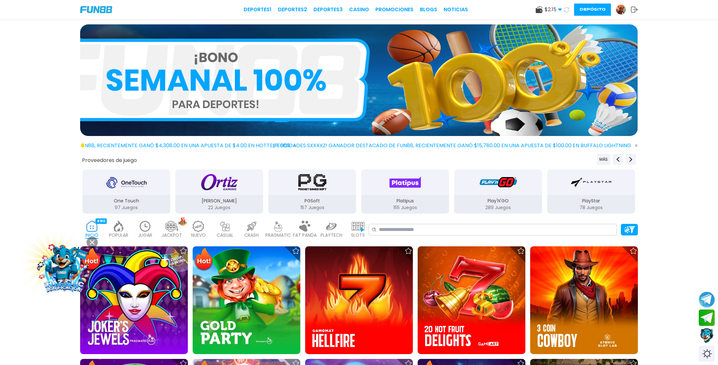
click at [566, 11] on icon at bounding box center [566, 9] width 7 height 7
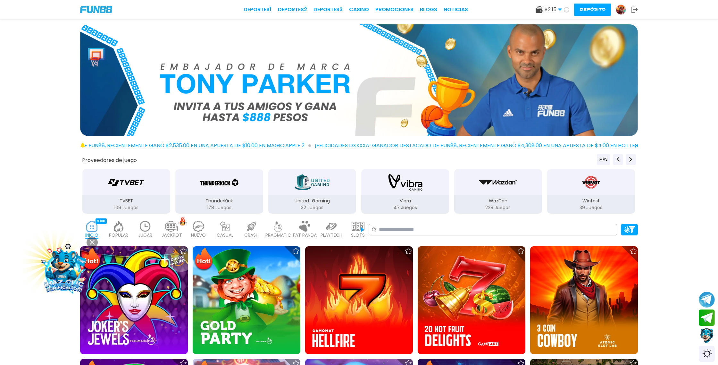
click at [566, 11] on icon at bounding box center [567, 10] width 8 height 8
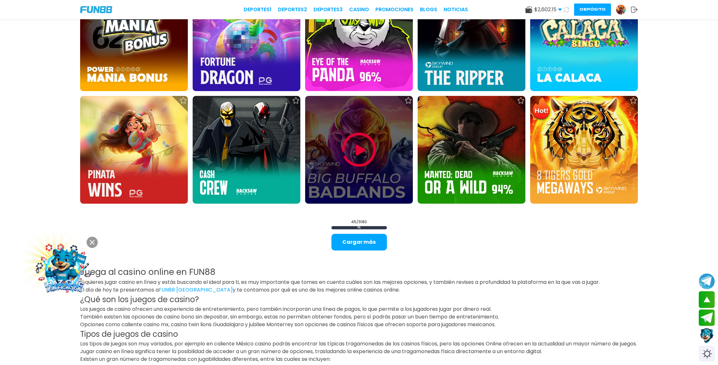
scroll to position [1061, 0]
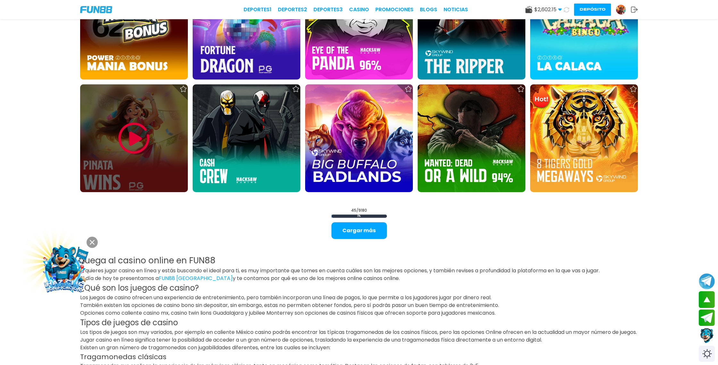
click at [133, 138] on img at bounding box center [134, 138] width 38 height 38
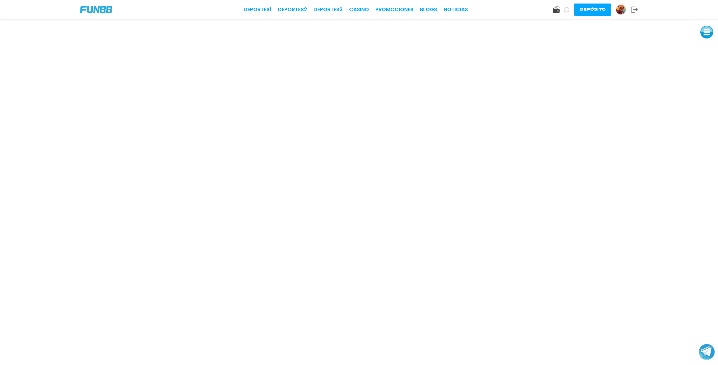
click at [362, 8] on link "CASINO" at bounding box center [359, 10] width 20 height 8
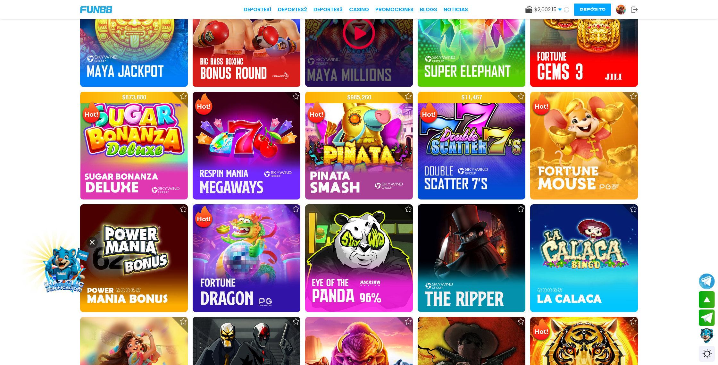
scroll to position [833, 0]
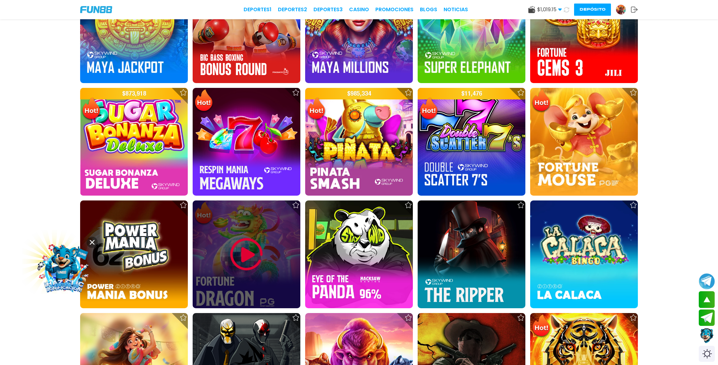
click at [251, 257] on img at bounding box center [246, 254] width 38 height 38
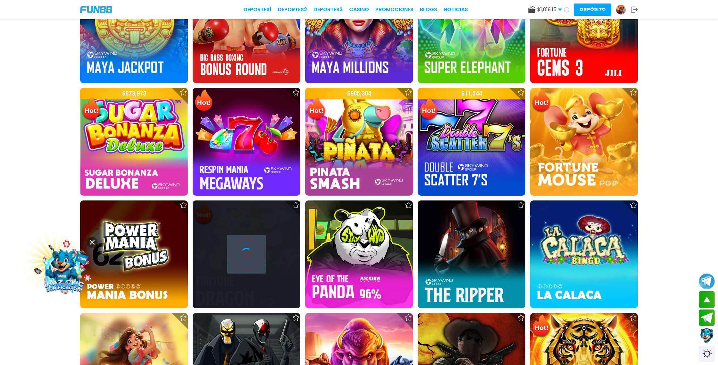
click at [251, 257] on icon at bounding box center [246, 254] width 13 height 13
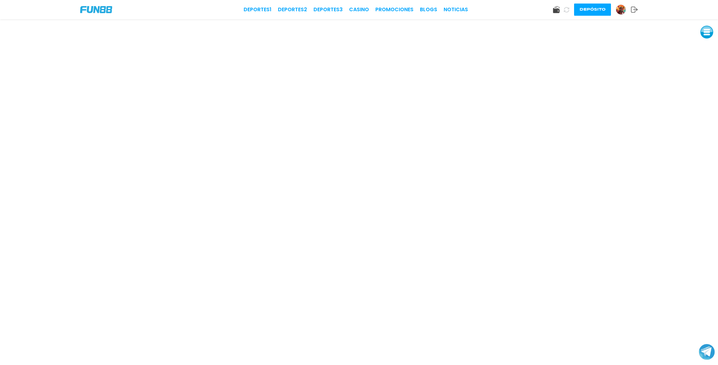
click at [624, 10] on img at bounding box center [621, 10] width 10 height 10
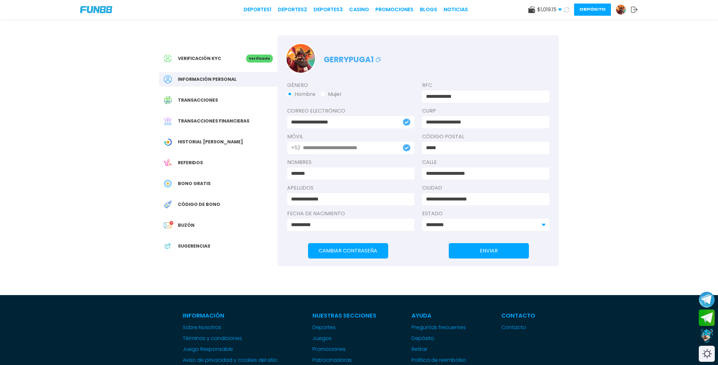
click at [194, 182] on span "Bono Gratis" at bounding box center [194, 183] width 33 height 7
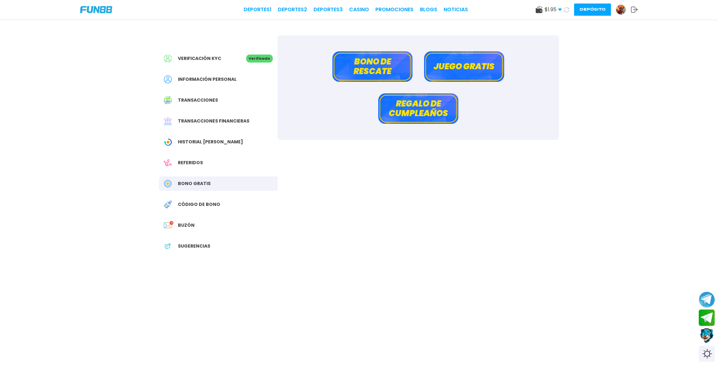
click at [368, 65] on button "Bono de rescate" at bounding box center [372, 66] width 80 height 30
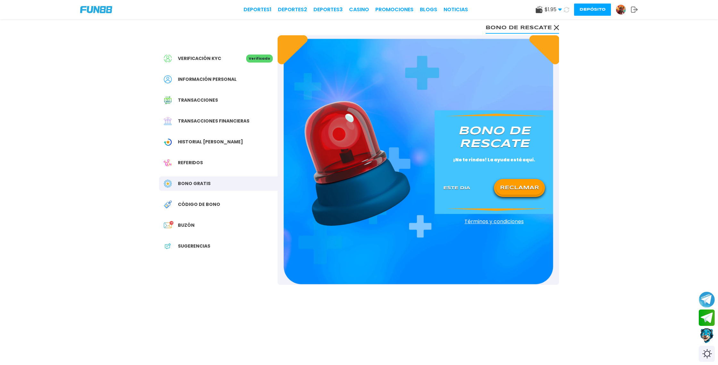
click at [512, 188] on button "RECLAMAR" at bounding box center [519, 187] width 46 height 13
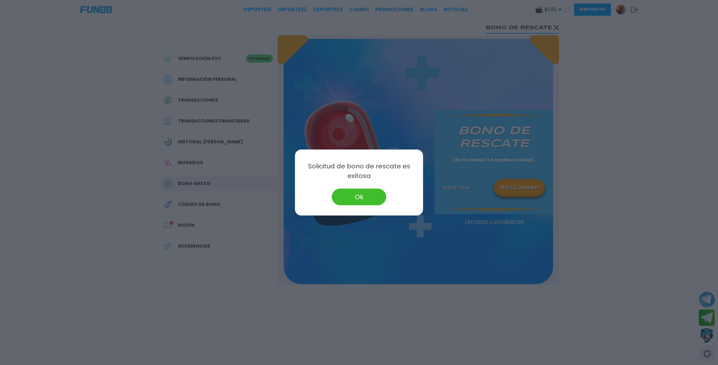
click at [368, 190] on button "Ok" at bounding box center [359, 196] width 54 height 17
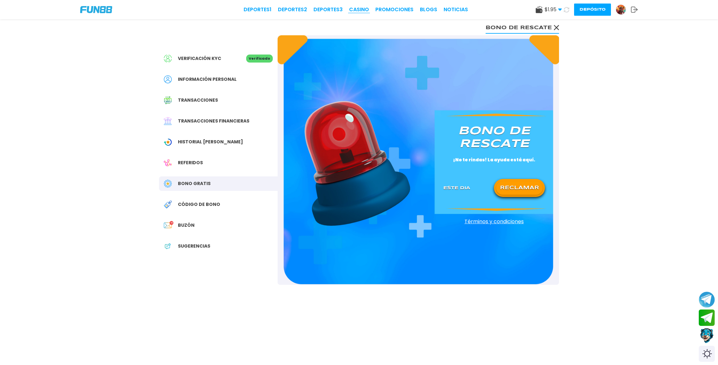
click at [360, 8] on link "CASINO" at bounding box center [359, 10] width 20 height 8
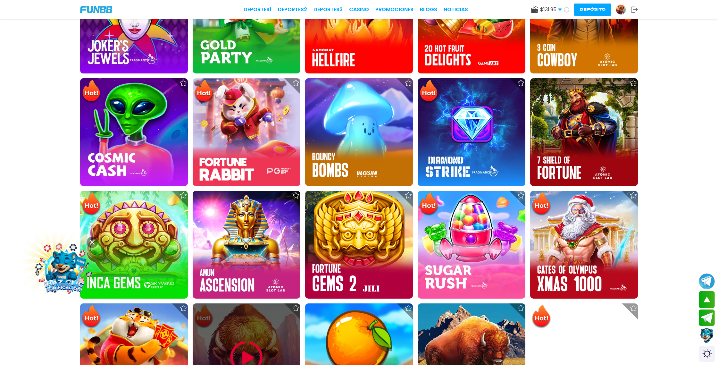
scroll to position [265, 0]
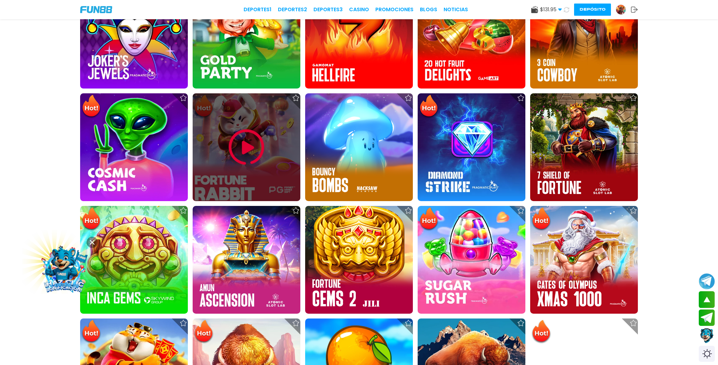
click at [248, 145] on img at bounding box center [246, 147] width 38 height 38
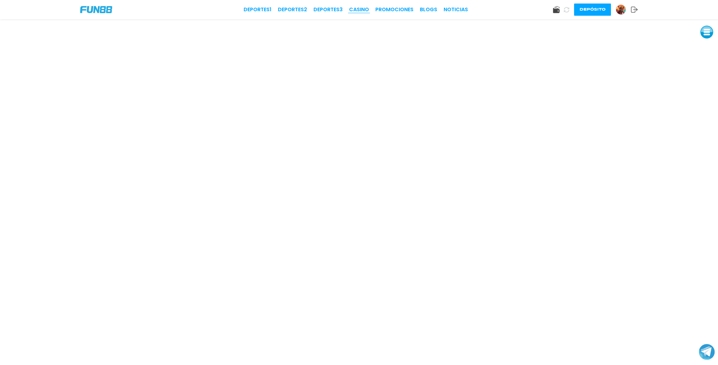
click at [359, 10] on link "CASINO" at bounding box center [359, 10] width 20 height 8
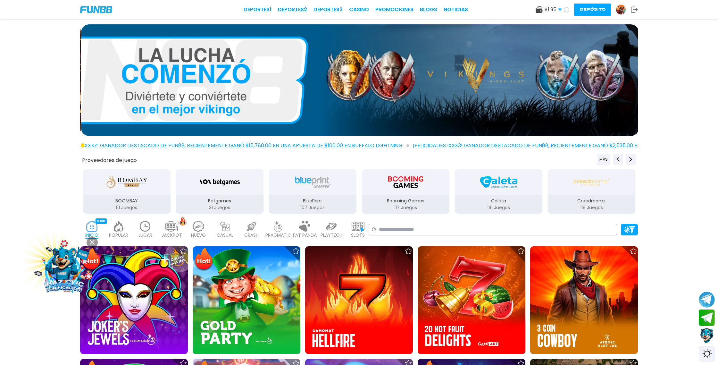
click at [589, 10] on button "Depósito" at bounding box center [592, 10] width 37 height 12
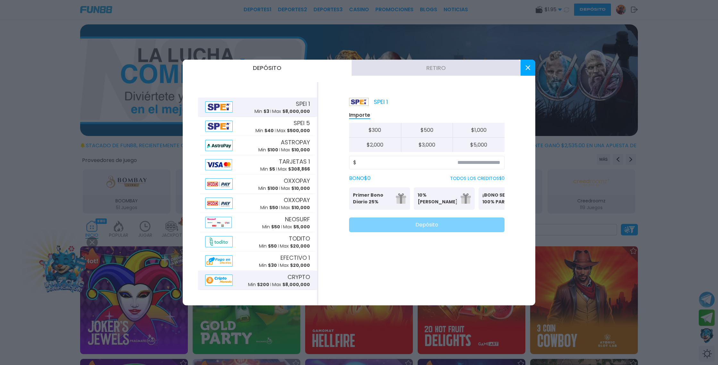
click at [289, 281] on span "$ 8,000,000" at bounding box center [296, 284] width 28 height 6
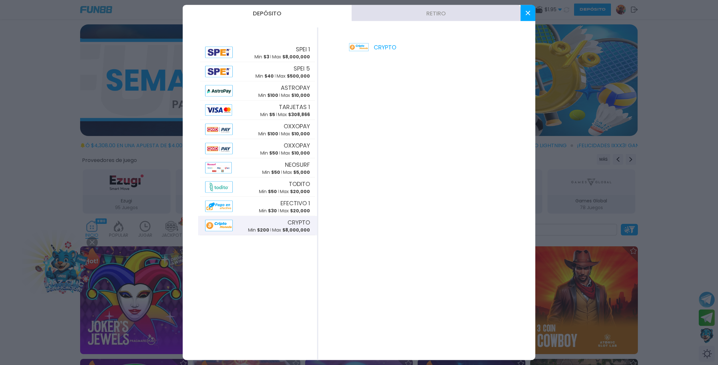
click at [525, 14] on icon at bounding box center [527, 13] width 4 height 4
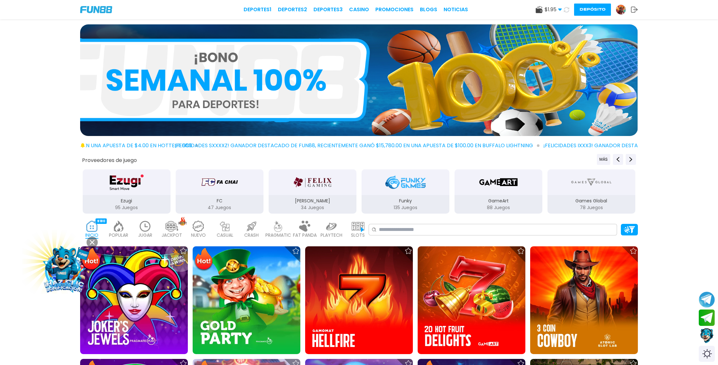
click at [568, 10] on use at bounding box center [566, 9] width 5 height 5
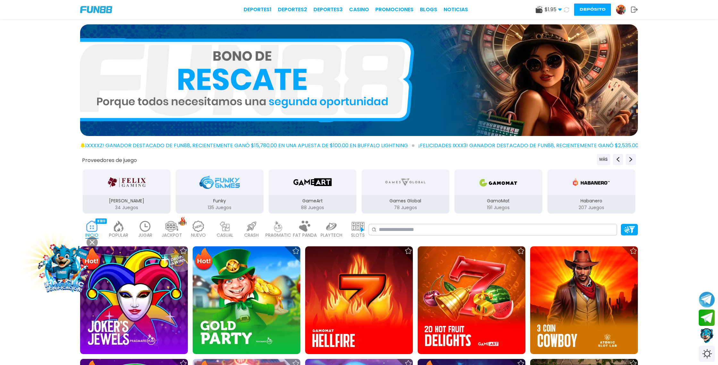
click at [567, 11] on icon at bounding box center [566, 9] width 5 height 5
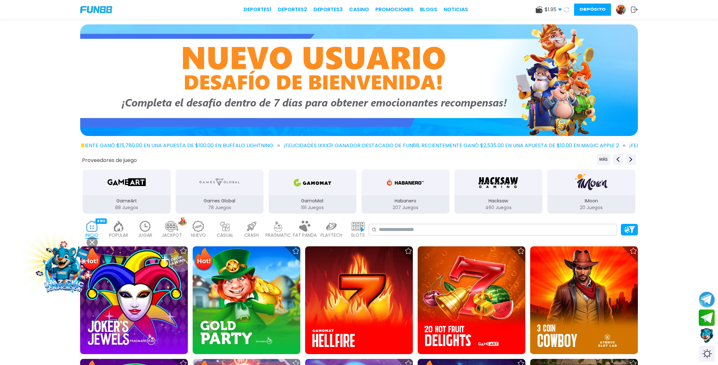
click at [567, 11] on icon at bounding box center [566, 9] width 5 height 5
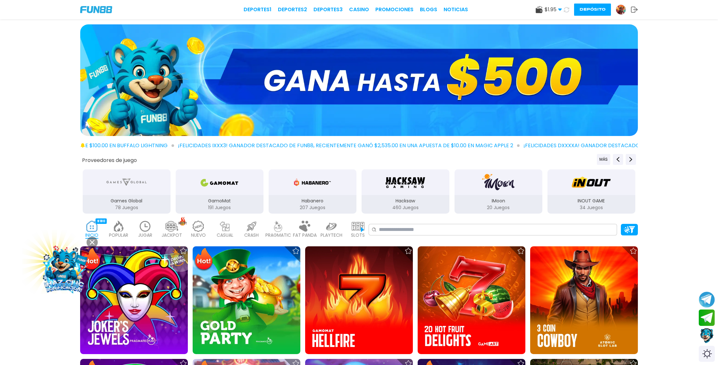
click at [567, 11] on icon at bounding box center [566, 9] width 5 height 5
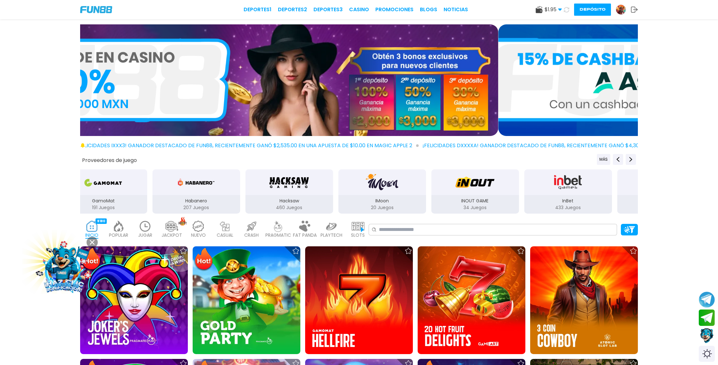
click at [567, 11] on icon at bounding box center [566, 9] width 5 height 5
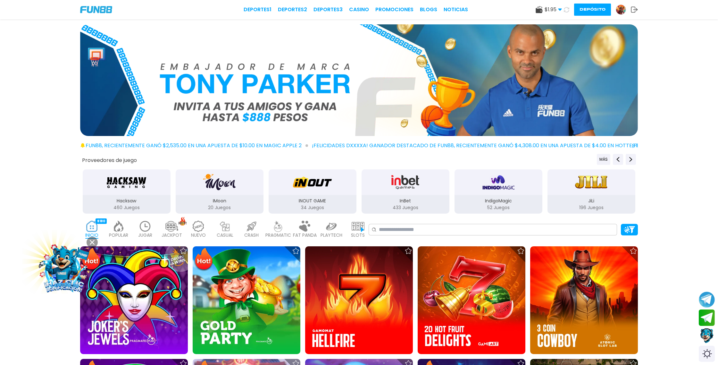
click at [567, 11] on icon at bounding box center [566, 9] width 5 height 5
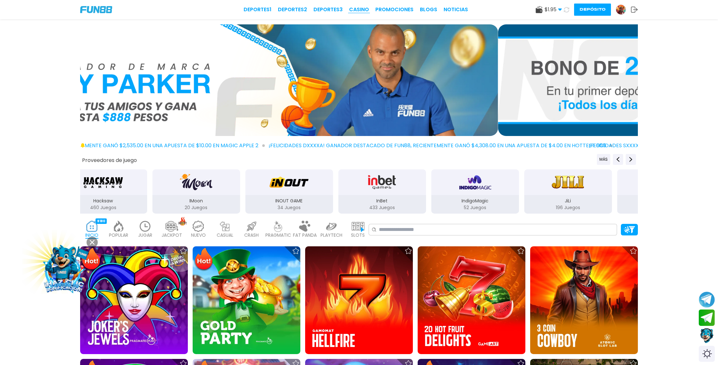
click at [358, 8] on link "CASINO" at bounding box center [359, 10] width 20 height 8
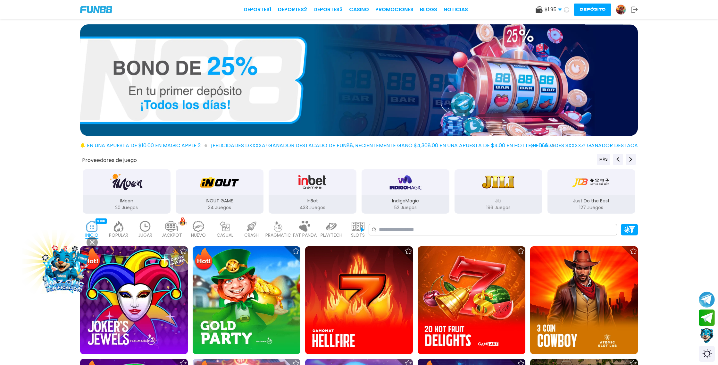
click at [567, 9] on icon at bounding box center [567, 10] width 8 height 8
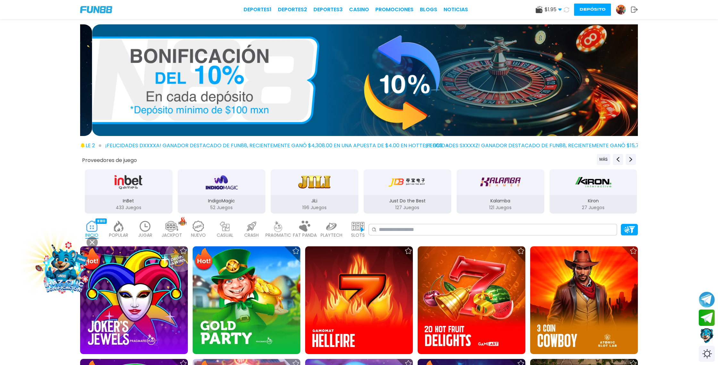
click at [567, 9] on icon at bounding box center [566, 9] width 7 height 7
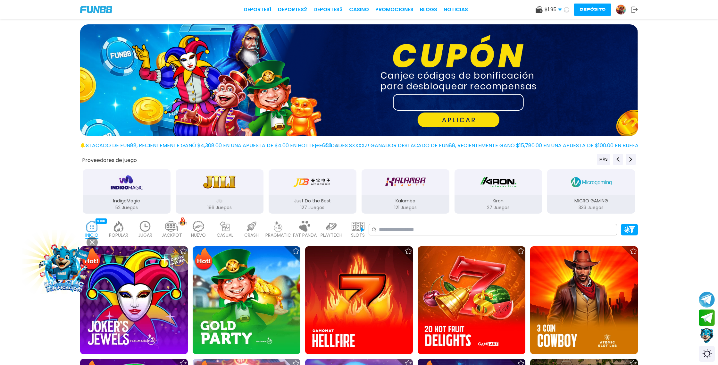
click at [567, 9] on icon at bounding box center [567, 10] width 6 height 6
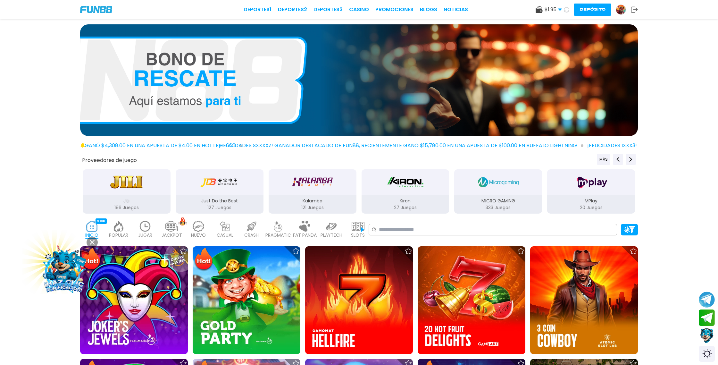
click at [567, 9] on icon at bounding box center [567, 10] width 8 height 8
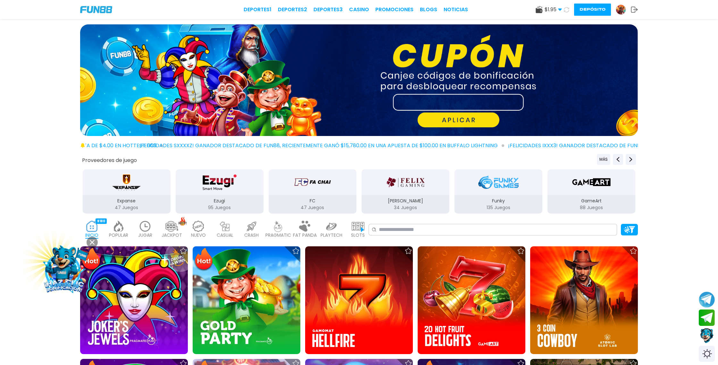
click at [567, 9] on icon at bounding box center [566, 10] width 8 height 8
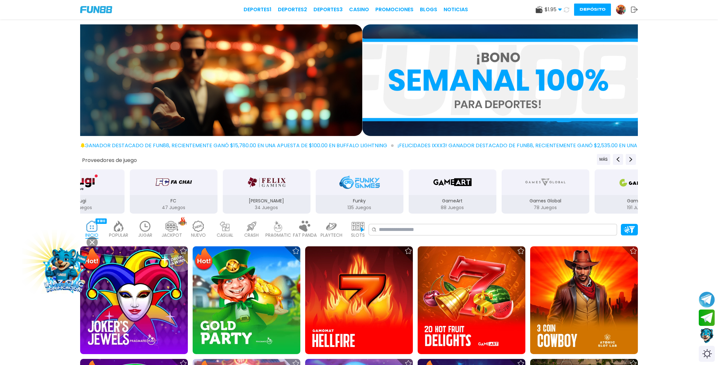
click at [567, 9] on icon at bounding box center [566, 9] width 7 height 7
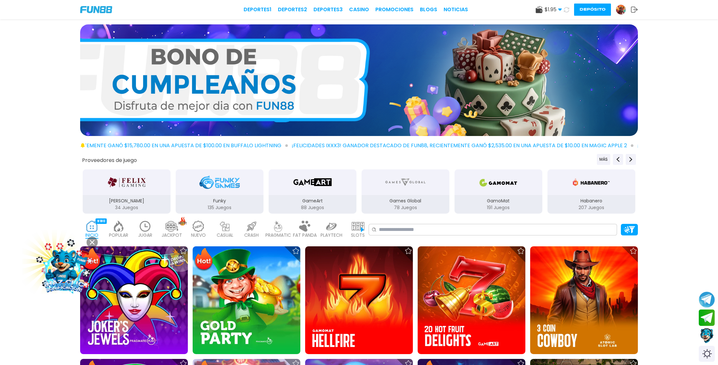
click at [567, 9] on icon at bounding box center [566, 9] width 5 height 5
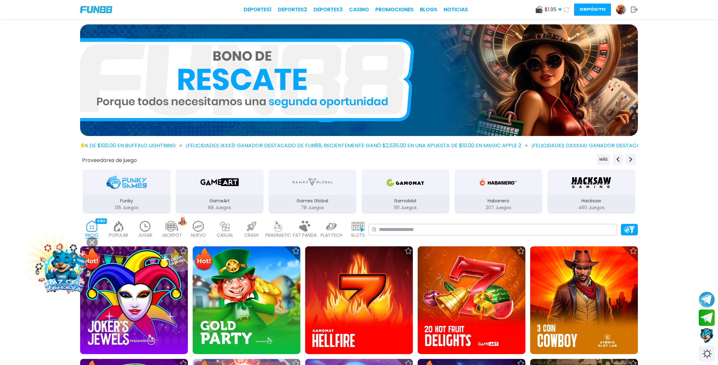
click at [567, 9] on icon at bounding box center [566, 9] width 6 height 6
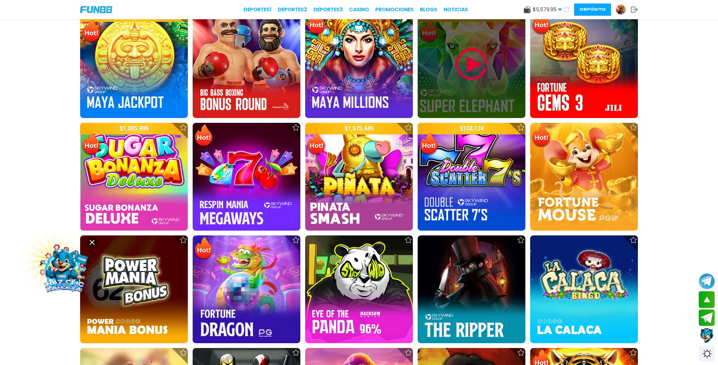
scroll to position [836, 0]
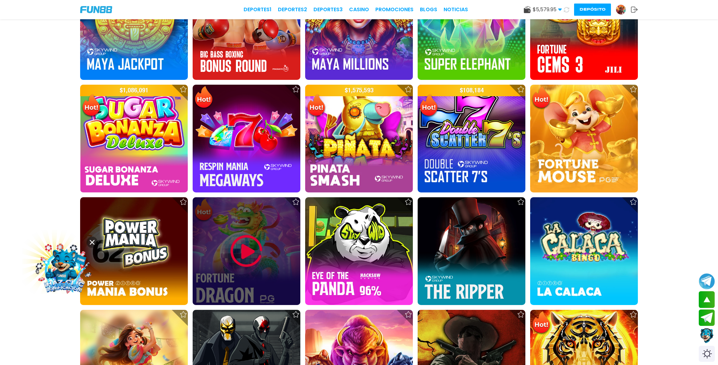
click at [246, 253] on img at bounding box center [246, 251] width 38 height 38
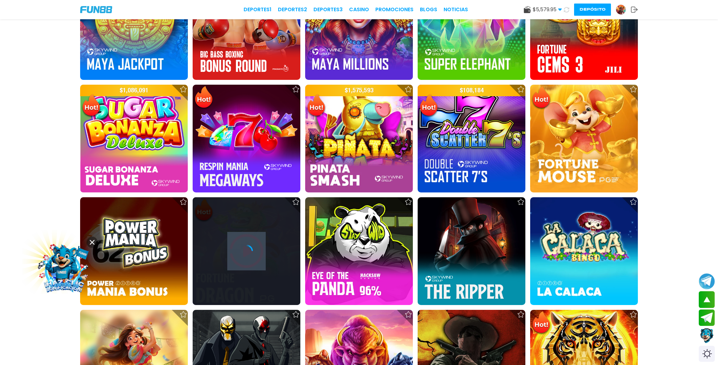
click at [246, 253] on icon at bounding box center [246, 250] width 13 height 13
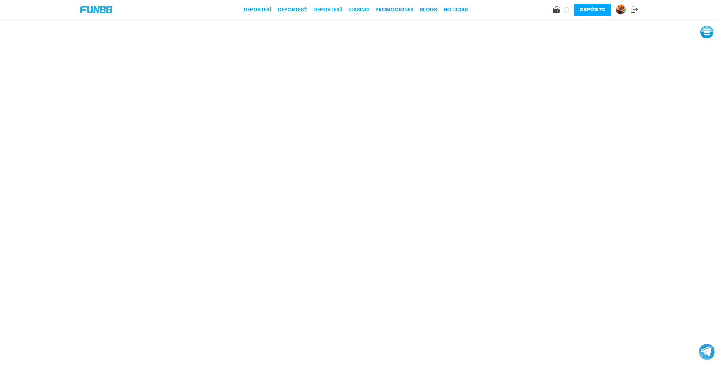
click at [590, 10] on button "Depósito" at bounding box center [592, 10] width 37 height 12
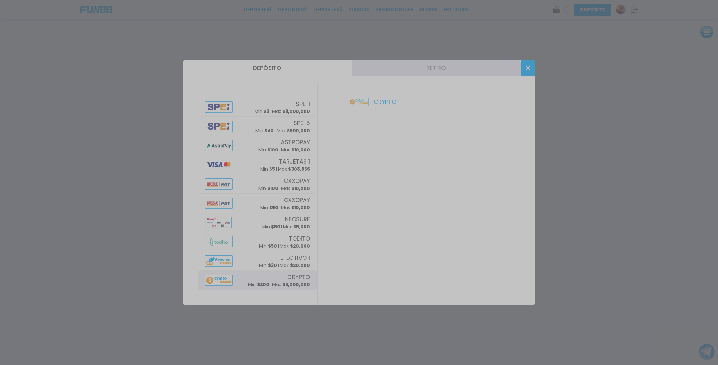
click at [452, 67] on div at bounding box center [359, 182] width 718 height 365
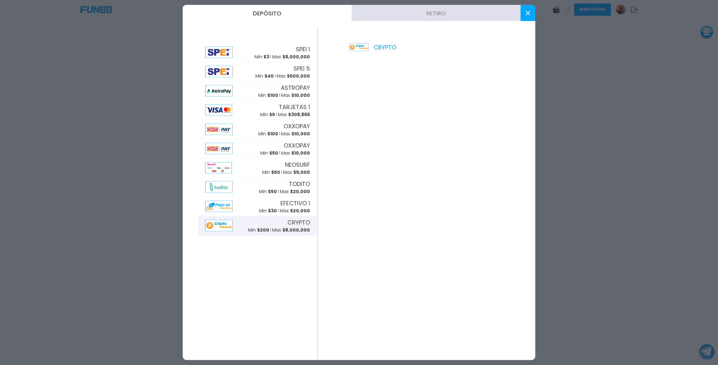
click at [430, 13] on button "Retiro" at bounding box center [435, 13] width 169 height 16
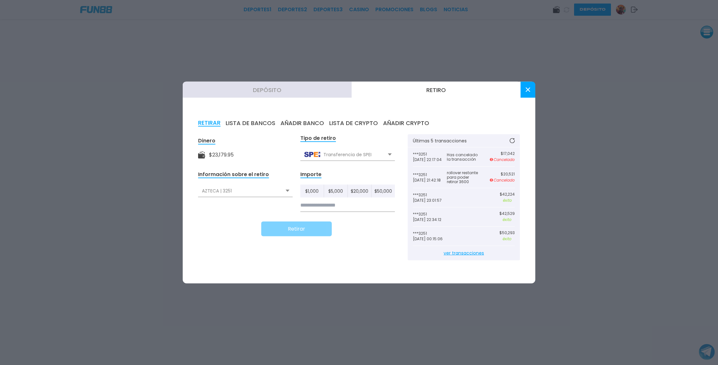
click at [288, 189] on use at bounding box center [287, 190] width 4 height 2
click at [351, 120] on button "LISTA DE CRYPTO" at bounding box center [353, 123] width 49 height 7
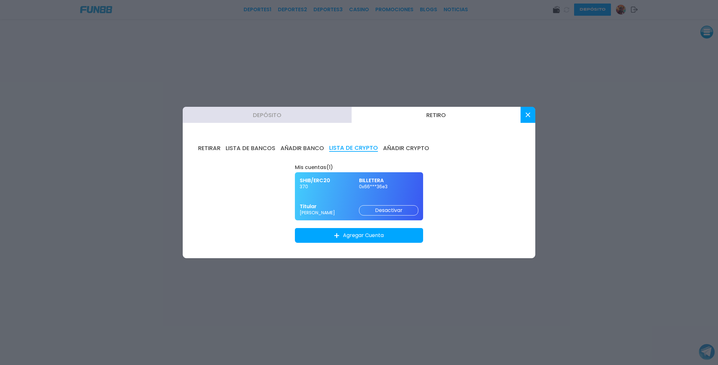
click at [336, 234] on use "button" at bounding box center [336, 235] width 5 height 5
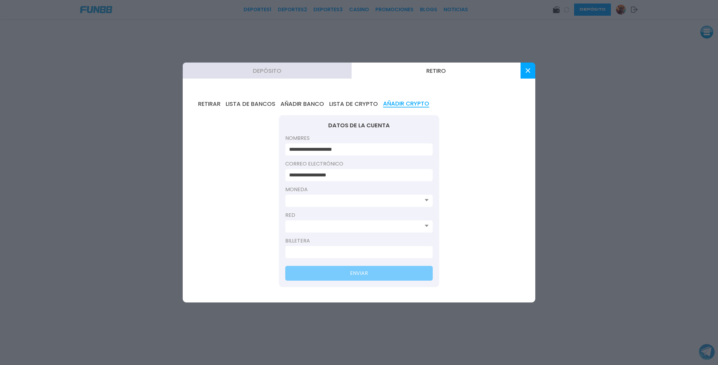
click at [426, 201] on icon at bounding box center [426, 200] width 4 height 3
click at [423, 201] on input at bounding box center [357, 201] width 136 height 8
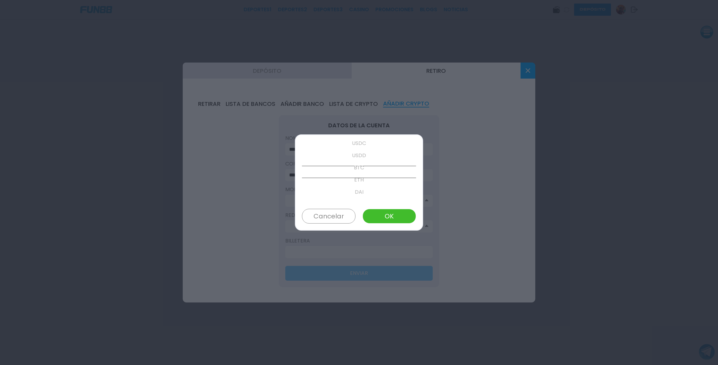
scroll to position [37, 0]
click at [389, 169] on p "BTC" at bounding box center [359, 172] width 114 height 12
click at [402, 219] on button "OK" at bounding box center [389, 216] width 54 height 15
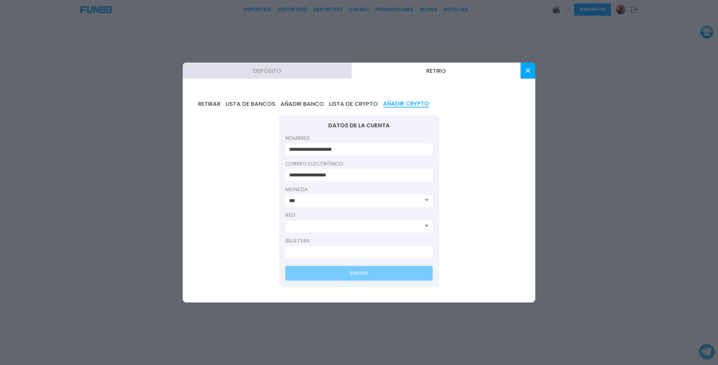
click at [348, 232] on div at bounding box center [358, 226] width 147 height 12
click at [426, 227] on icon at bounding box center [426, 225] width 4 height 3
click at [418, 225] on input at bounding box center [357, 226] width 136 height 8
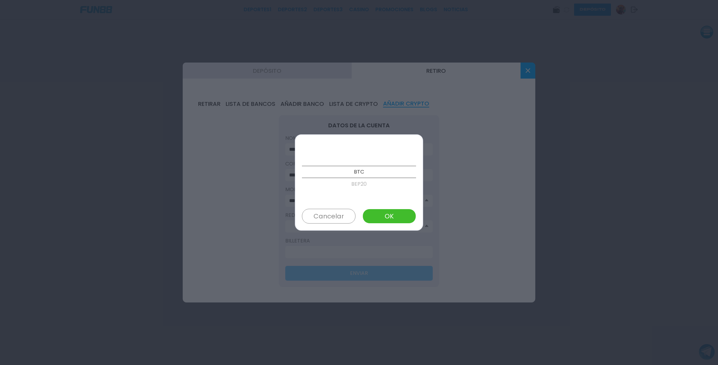
click at [402, 216] on button "OK" at bounding box center [389, 216] width 54 height 15
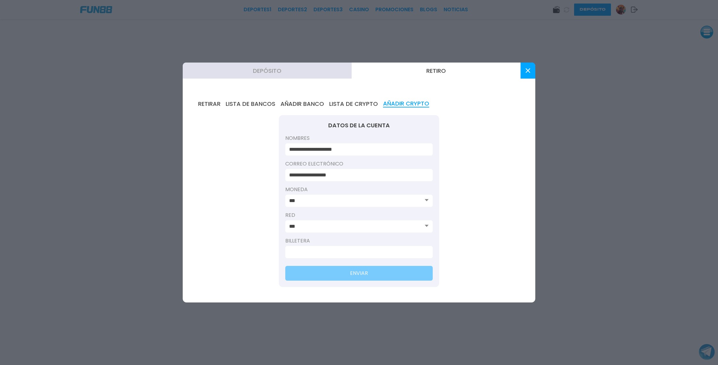
click at [426, 225] on use at bounding box center [426, 226] width 4 height 2
click at [298, 251] on input at bounding box center [357, 252] width 136 height 8
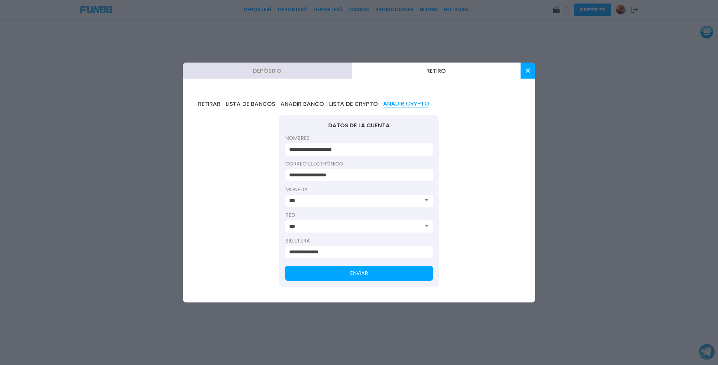
type input "**********"
click at [326, 270] on button "ENVIAR" at bounding box center [358, 273] width 147 height 15
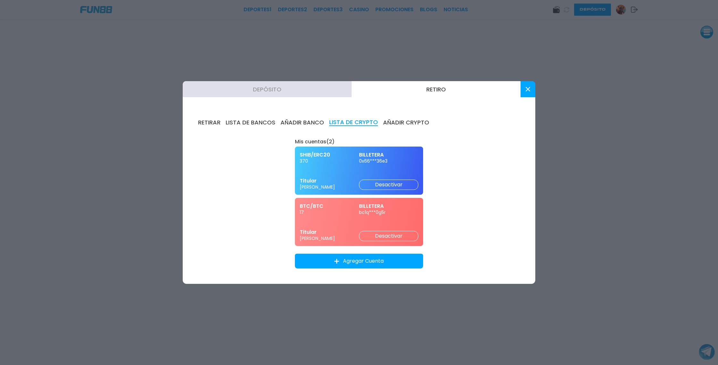
click at [343, 218] on div "BTC/BTC 17 BILLETERA bc1q***0g5r Titular [PERSON_NAME] Desactivar" at bounding box center [359, 222] width 128 height 48
click at [392, 236] on button "Desactivar" at bounding box center [388, 236] width 59 height 10
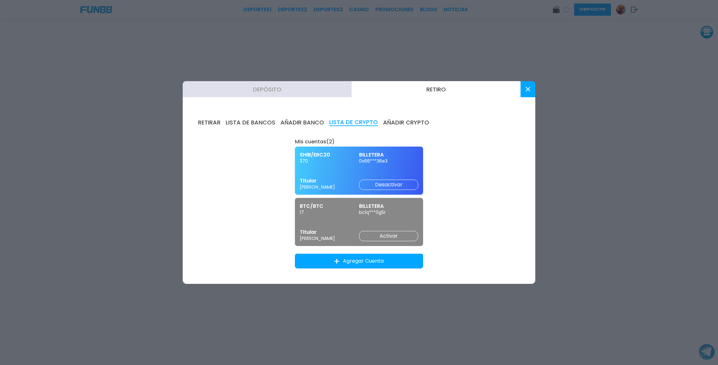
click at [362, 218] on div "BTC/BTC 17 BILLETERA bc1q***0g5r Titular [PERSON_NAME] Activar" at bounding box center [359, 222] width 128 height 48
click at [375, 236] on button "Activar" at bounding box center [388, 236] width 59 height 10
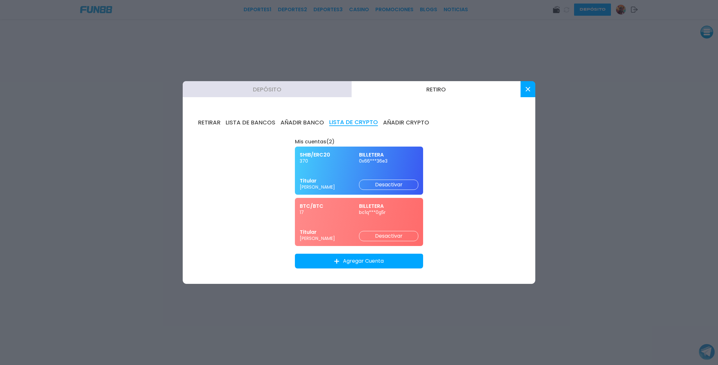
click at [530, 91] on button at bounding box center [527, 89] width 15 height 16
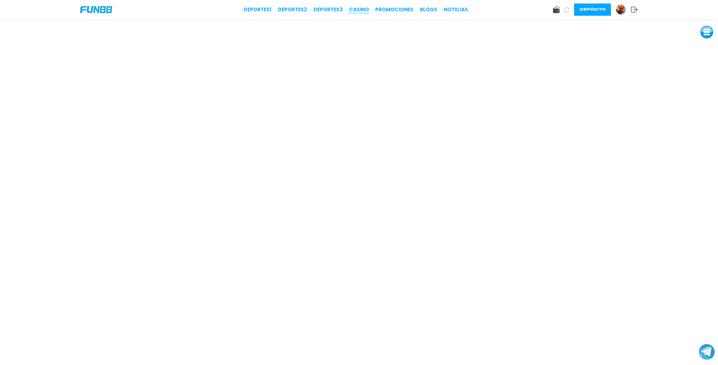
click at [365, 9] on link "CASINO" at bounding box center [359, 10] width 20 height 8
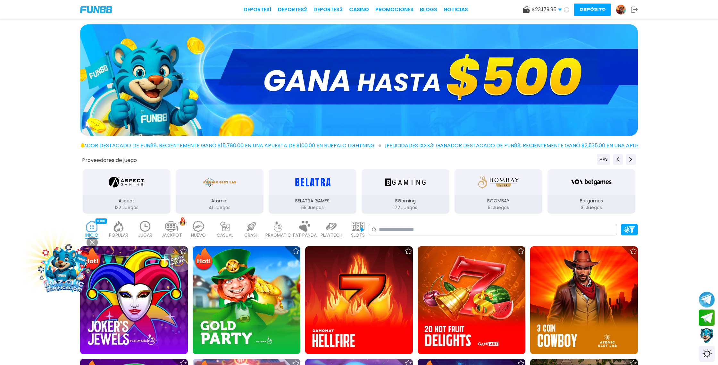
click at [565, 11] on icon at bounding box center [566, 9] width 5 height 5
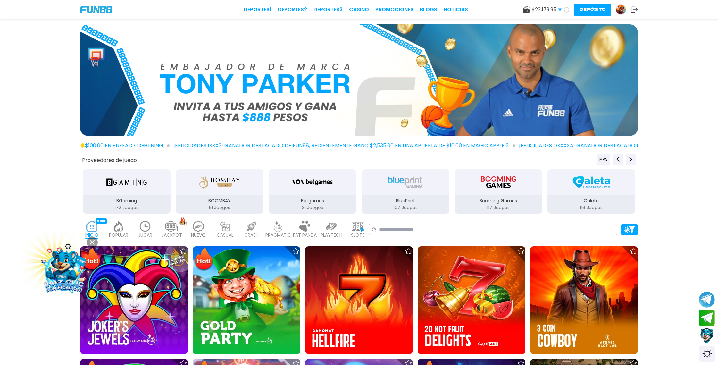
click at [621, 11] on img at bounding box center [621, 10] width 10 height 10
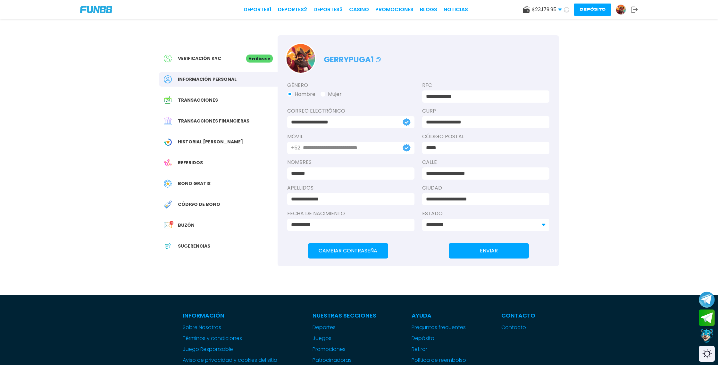
click at [218, 119] on span "Transacciones financieras" at bounding box center [213, 121] width 71 height 7
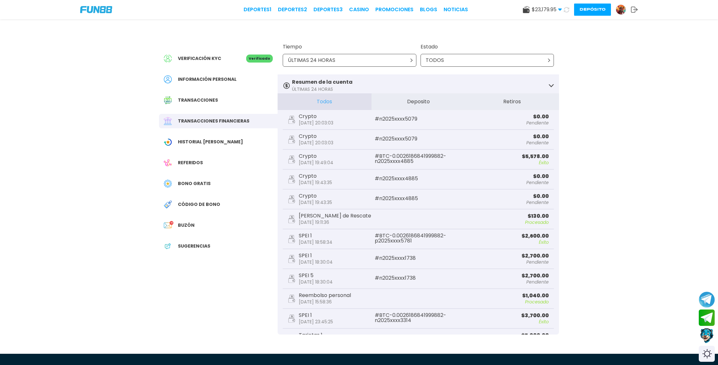
click at [592, 11] on button "Depósito" at bounding box center [592, 10] width 37 height 12
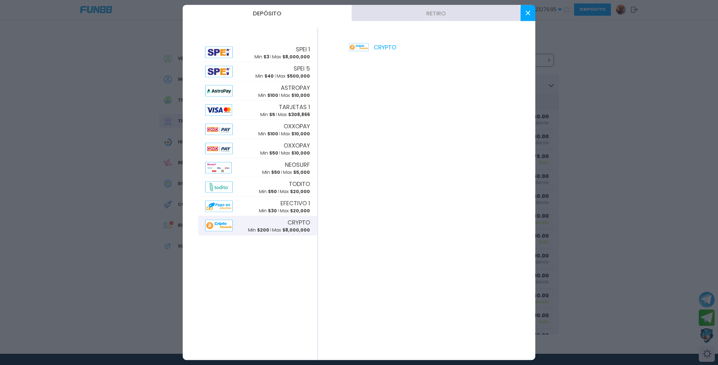
click at [437, 14] on button "Retiro" at bounding box center [435, 13] width 169 height 16
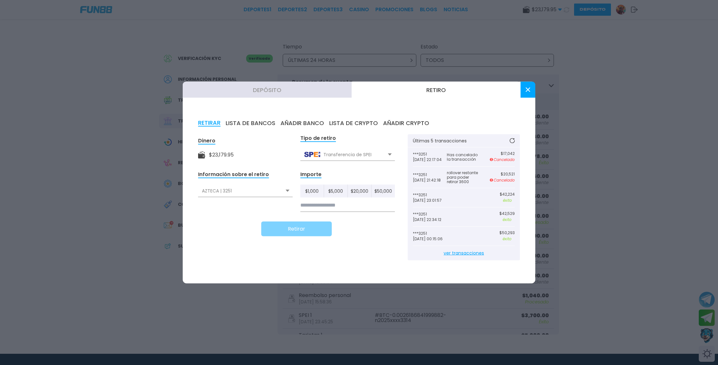
click at [356, 120] on button "LISTA DE CRYPTO" at bounding box center [353, 123] width 49 height 7
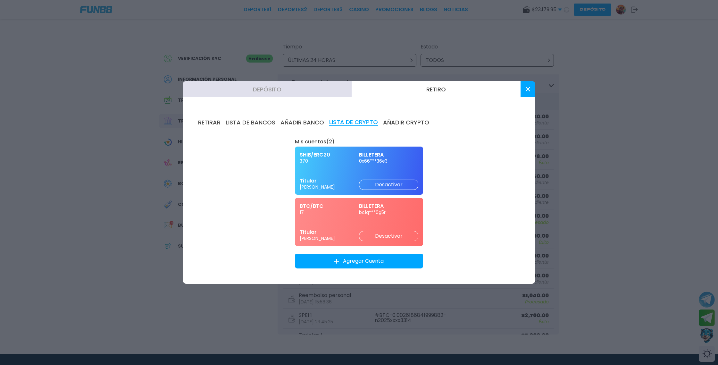
click at [345, 170] on div "SHIB/ERC20 370 BILLETERA 0x66***36e3 Titular [PERSON_NAME] Desactivar" at bounding box center [359, 170] width 128 height 48
click at [352, 171] on div "SHIB/ERC20 370 BILLETERA 0x66***36e3 Titular [PERSON_NAME] Desactivar" at bounding box center [359, 170] width 128 height 48
click at [336, 165] on div "SHIB/ERC20 370 BILLETERA 0x66***36e3 Titular [PERSON_NAME] Desactivar" at bounding box center [359, 170] width 128 height 48
click at [207, 122] on button "RETIRAR" at bounding box center [209, 122] width 22 height 7
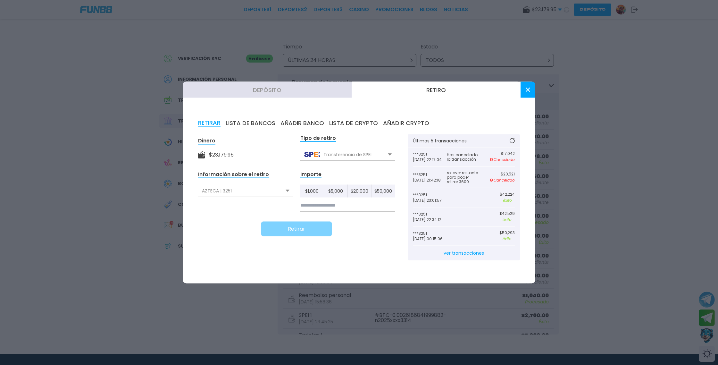
click at [314, 205] on input at bounding box center [347, 205] width 95 height 13
type input "******"
click at [352, 121] on button "LISTA DE CRYPTO" at bounding box center [353, 123] width 49 height 7
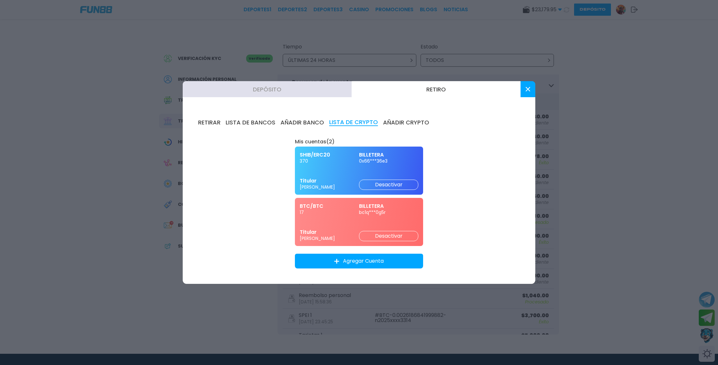
click at [390, 167] on div "SHIB/ERC20 370 BILLETERA 0x66***36e3 Titular [PERSON_NAME] Desactivar" at bounding box center [359, 170] width 128 height 48
click at [347, 162] on span "370" at bounding box center [329, 161] width 59 height 6
click at [322, 166] on div "SHIB/ERC20 370 BILLETERA 0x66***36e3 Titular [PERSON_NAME] Desactivar" at bounding box center [359, 170] width 128 height 48
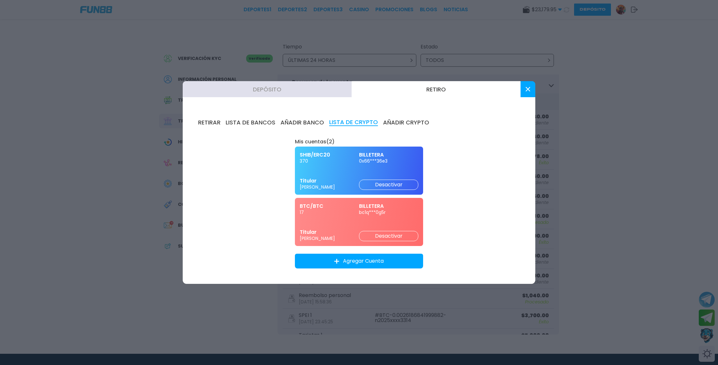
click at [322, 166] on div "SHIB/ERC20 370 BILLETERA 0x66***36e3 Titular [PERSON_NAME] Desactivar" at bounding box center [359, 170] width 128 height 48
click at [319, 185] on span "[PERSON_NAME]" at bounding box center [329, 187] width 59 height 6
click at [338, 180] on span "Titular" at bounding box center [329, 180] width 59 height 7
click at [422, 167] on div "SHIB/ERC20 370 BILLETERA 0x66***36e3 Titular [PERSON_NAME] Desactivar" at bounding box center [359, 170] width 128 height 48
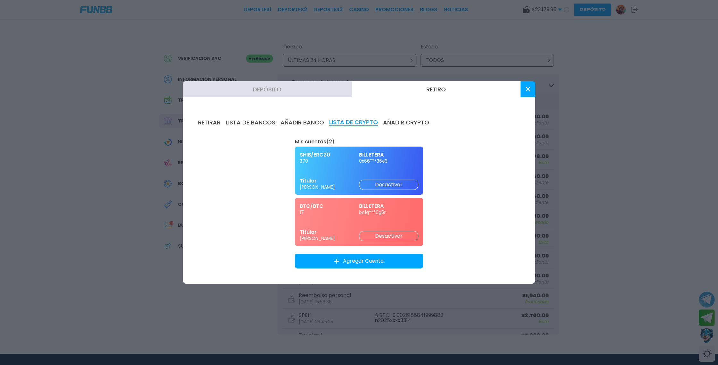
click at [356, 124] on button "LISTA DE CRYPTO" at bounding box center [353, 122] width 49 height 7
click at [331, 161] on span "370" at bounding box center [329, 161] width 59 height 6
click at [334, 190] on div "SHIB/ERC20 370 BILLETERA 0x66***36e3 Titular [PERSON_NAME] Desactivar" at bounding box center [359, 170] width 128 height 48
click at [525, 89] on button at bounding box center [527, 89] width 15 height 16
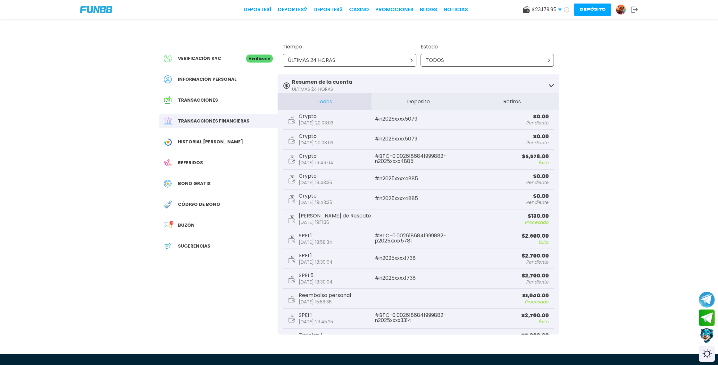
click at [596, 9] on button "Depósito" at bounding box center [592, 10] width 37 height 12
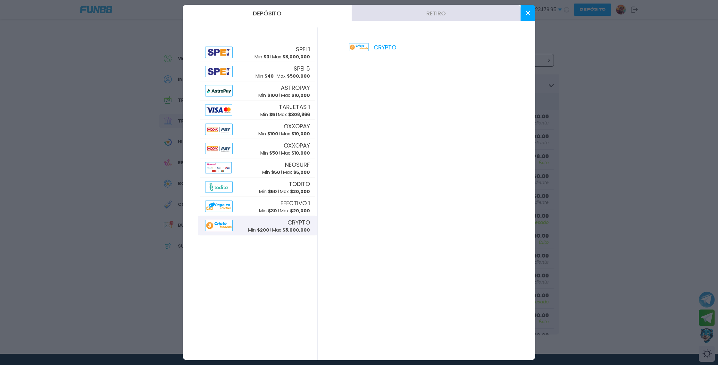
click at [448, 10] on button "Retiro" at bounding box center [435, 13] width 169 height 16
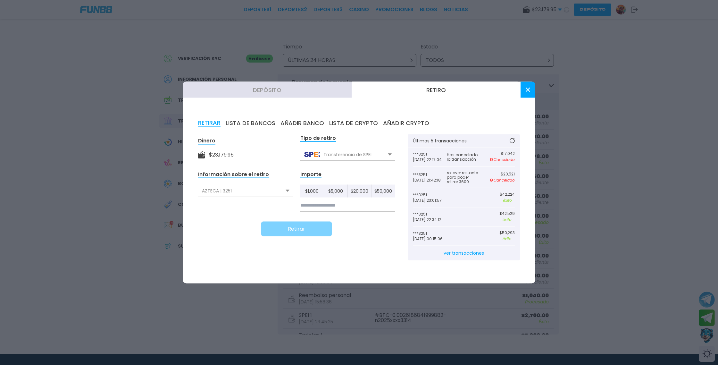
click at [288, 191] on div "AZTECA | 3251" at bounding box center [245, 191] width 95 height 12
click at [287, 191] on div "AZTECA | 3251" at bounding box center [245, 191] width 95 height 12
click at [392, 153] on div "Transferencia de SPEI" at bounding box center [347, 154] width 95 height 12
click at [367, 179] on div "Transferencia de Crypto" at bounding box center [347, 181] width 95 height 12
click at [289, 190] on div "Seleccione" at bounding box center [245, 191] width 95 height 12
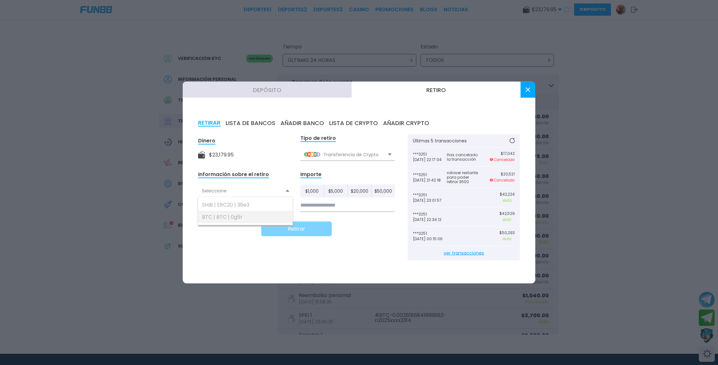
click at [265, 214] on div "BTC | BTC | 0g5r" at bounding box center [245, 217] width 95 height 12
click at [317, 201] on input at bounding box center [347, 205] width 95 height 13
type input "******"
click at [313, 226] on button "Retirar" at bounding box center [296, 228] width 70 height 15
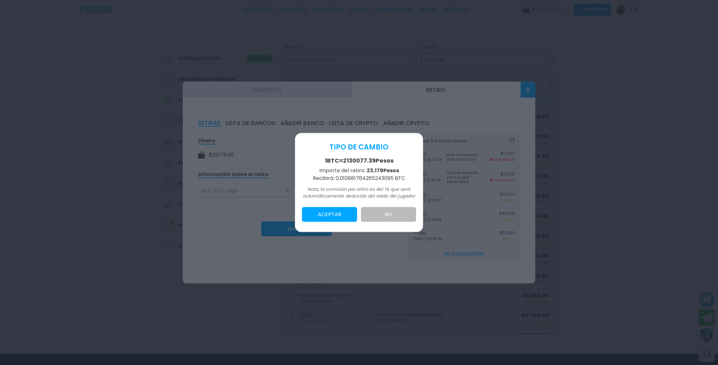
click at [332, 216] on button "ACEPTAR" at bounding box center [329, 214] width 55 height 15
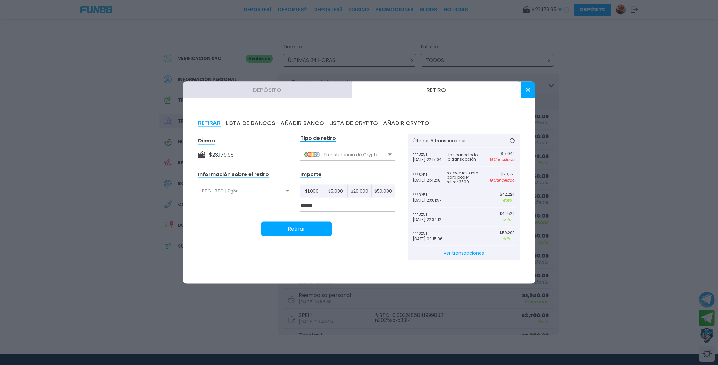
click at [529, 87] on icon at bounding box center [527, 89] width 4 height 4
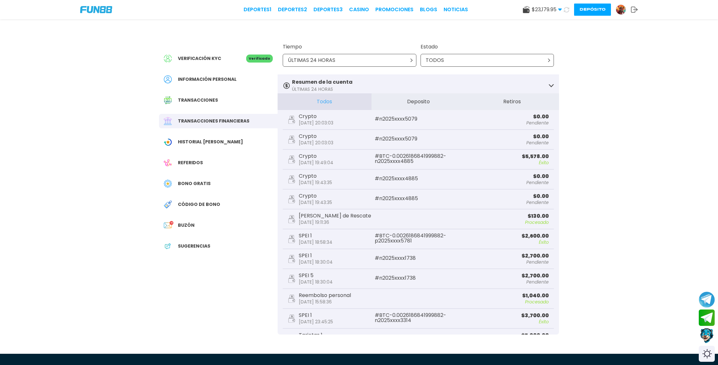
click at [566, 9] on icon at bounding box center [566, 9] width 7 height 7
click at [358, 9] on link "CASINO" at bounding box center [359, 10] width 20 height 8
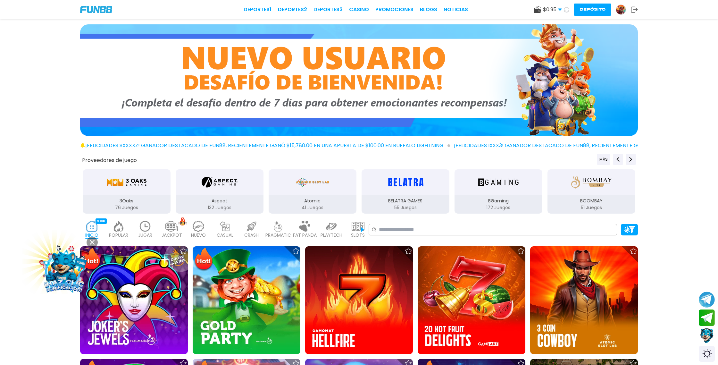
click at [620, 8] on img at bounding box center [621, 10] width 10 height 10
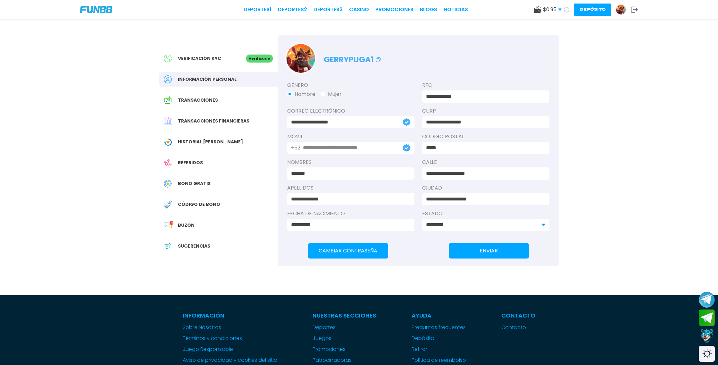
click at [212, 117] on div "Transacciones financieras" at bounding box center [218, 121] width 119 height 14
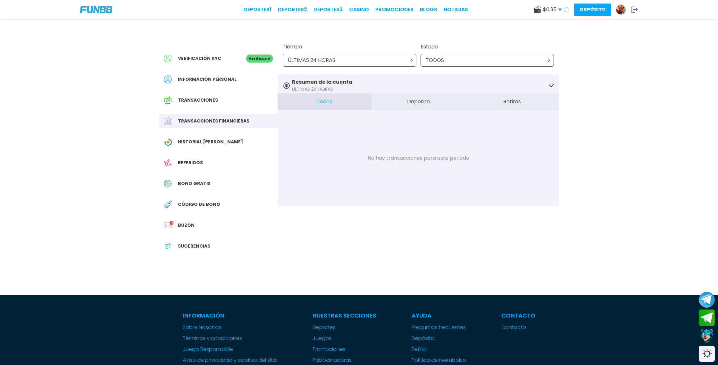
click at [506, 101] on button "Retiros" at bounding box center [512, 101] width 94 height 17
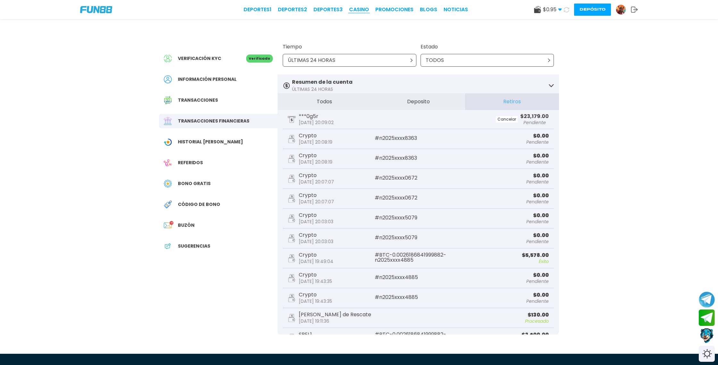
click at [364, 9] on link "CASINO" at bounding box center [359, 10] width 20 height 8
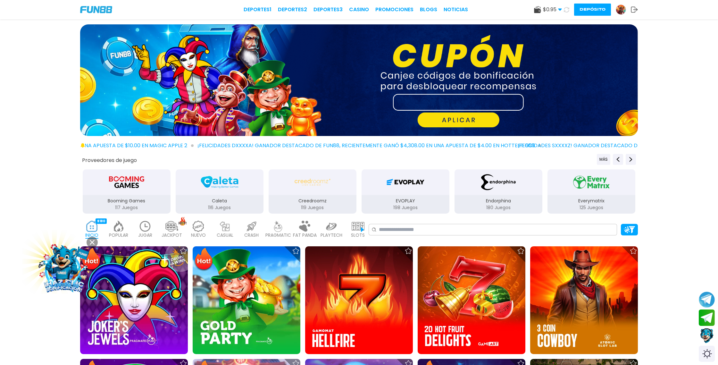
click at [619, 10] on img at bounding box center [621, 10] width 10 height 10
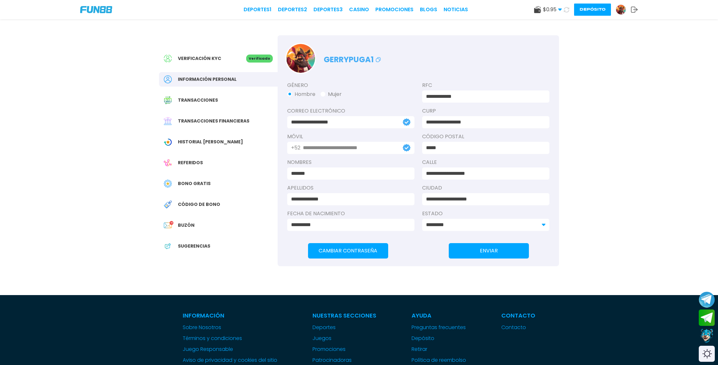
click at [226, 117] on div "Transacciones financieras" at bounding box center [218, 121] width 119 height 14
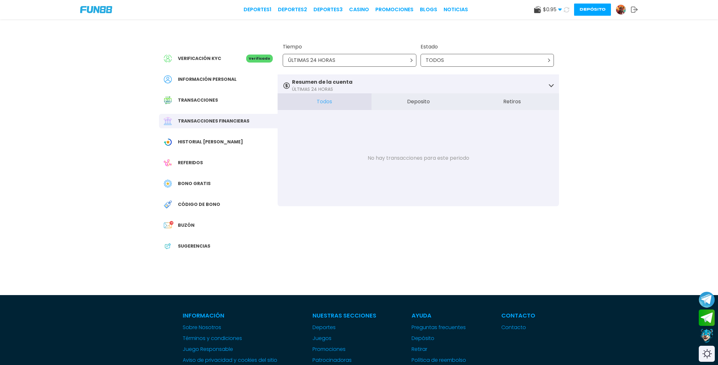
click at [521, 101] on button "Retiros" at bounding box center [512, 101] width 94 height 17
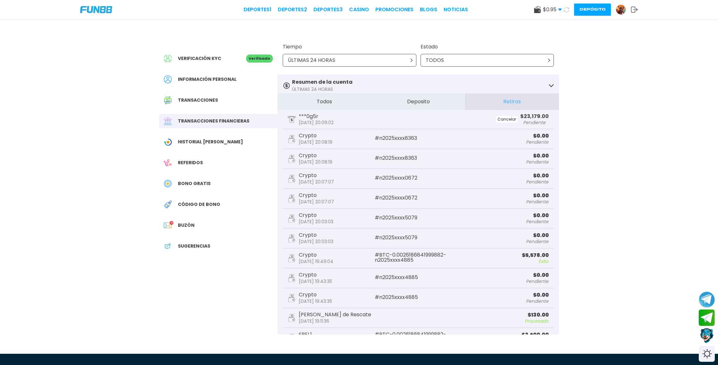
click at [567, 10] on icon at bounding box center [566, 9] width 5 height 5
click at [362, 10] on link "CASINO" at bounding box center [359, 10] width 20 height 8
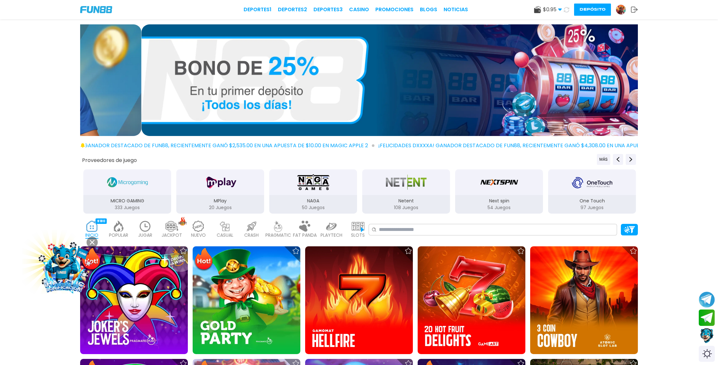
click at [621, 10] on img at bounding box center [621, 10] width 10 height 10
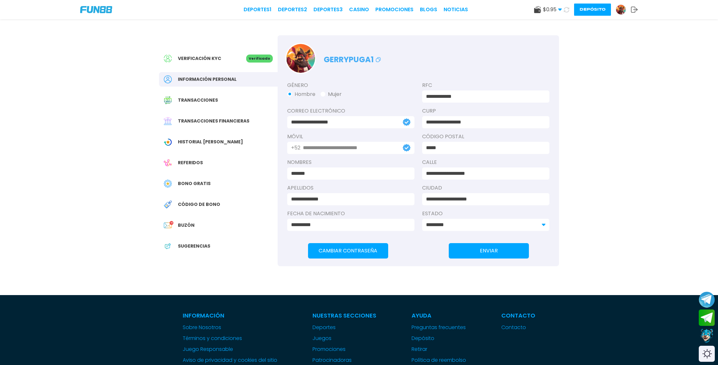
click at [217, 120] on span "Transacciones financieras" at bounding box center [213, 121] width 71 height 7
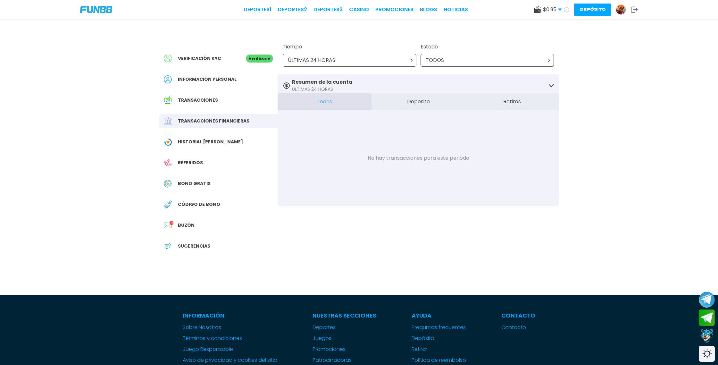
click at [511, 103] on button "Retiros" at bounding box center [512, 101] width 94 height 17
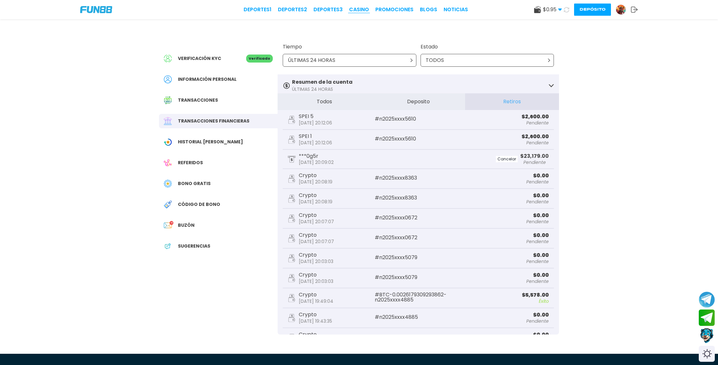
click at [362, 10] on link "CASINO" at bounding box center [359, 10] width 20 height 8
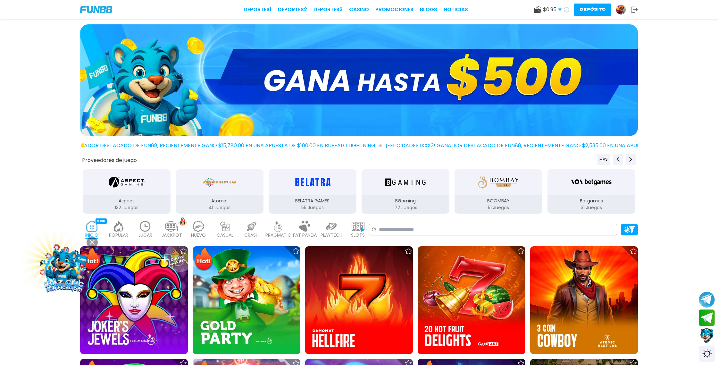
click at [565, 11] on icon at bounding box center [566, 9] width 5 height 5
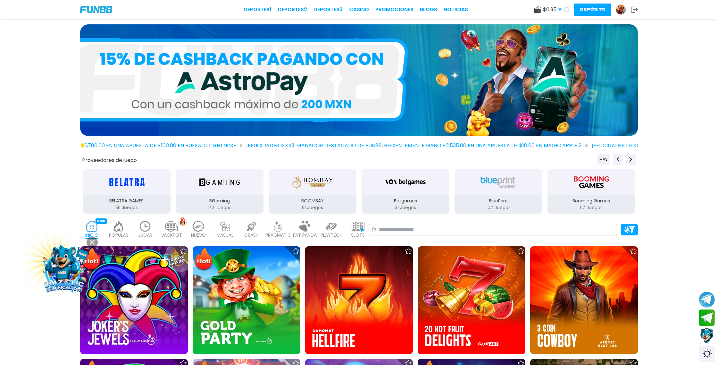
click at [621, 11] on img at bounding box center [621, 10] width 10 height 10
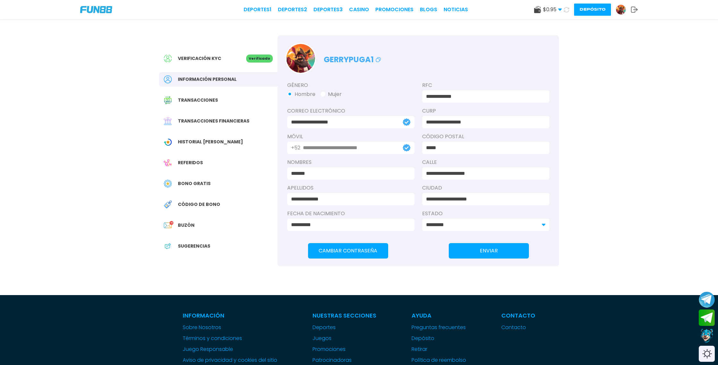
click at [219, 120] on span "Transacciones financieras" at bounding box center [213, 121] width 71 height 7
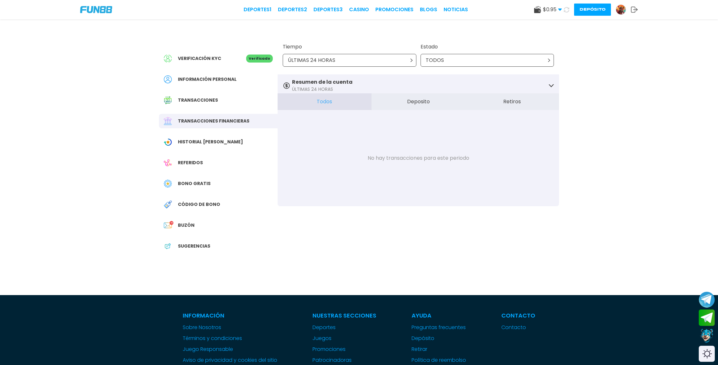
click at [513, 101] on button "Retiros" at bounding box center [512, 101] width 94 height 17
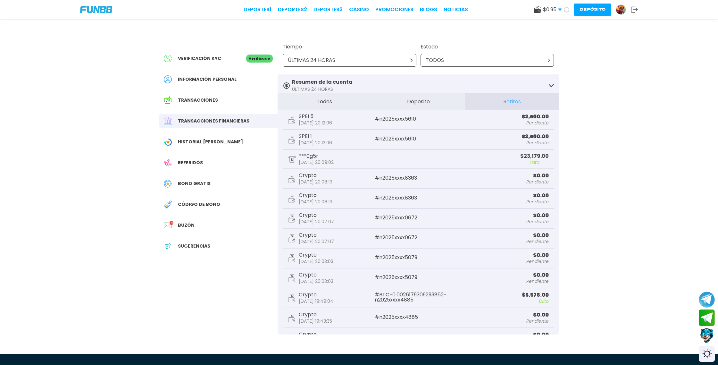
click at [462, 161] on div "$ 23,179.00 Éxito" at bounding box center [483, 158] width 130 height 11
click at [566, 10] on icon at bounding box center [566, 9] width 7 height 7
click at [360, 8] on link "CASINO" at bounding box center [359, 10] width 20 height 8
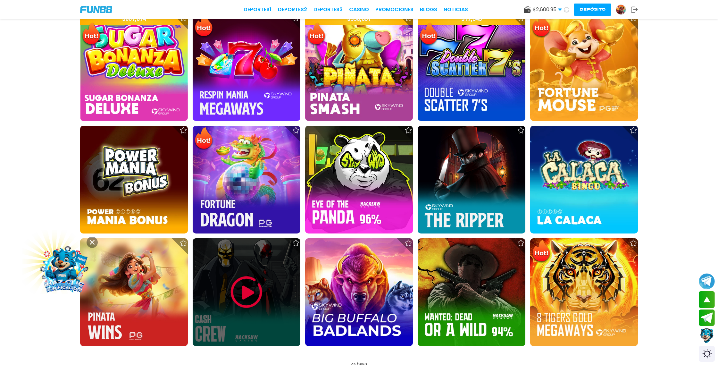
scroll to position [914, 0]
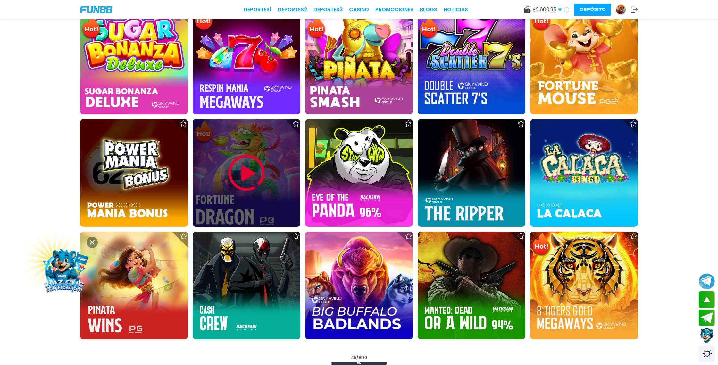
click at [256, 175] on img at bounding box center [246, 172] width 38 height 38
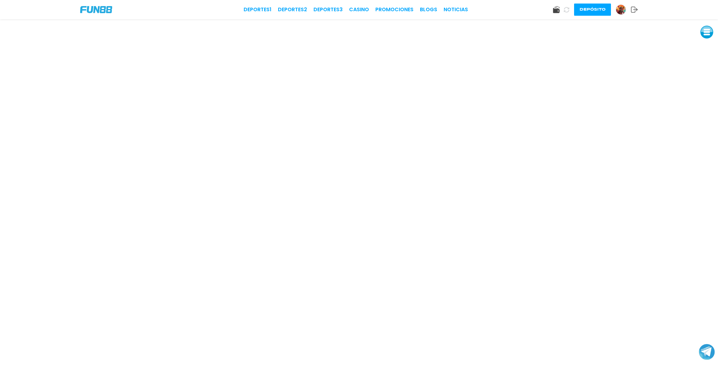
click at [621, 9] on img at bounding box center [621, 10] width 10 height 10
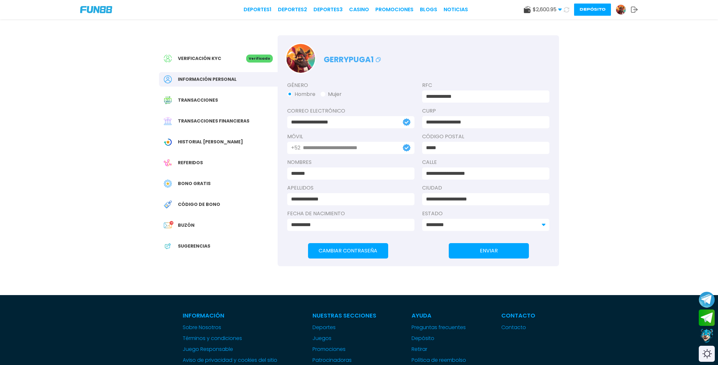
click at [218, 120] on span "Transacciones financieras" at bounding box center [213, 121] width 71 height 7
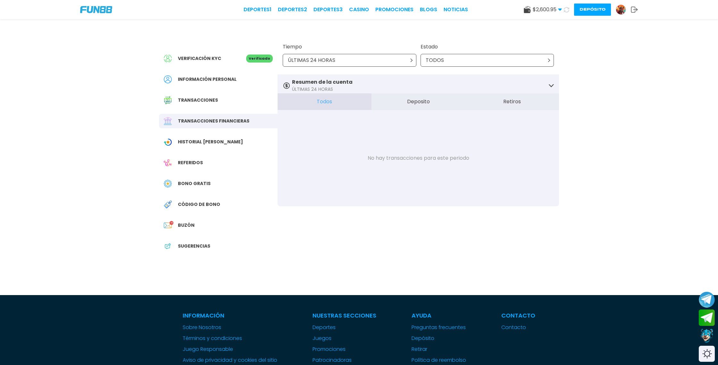
click at [513, 100] on button "Retiros" at bounding box center [512, 101] width 94 height 17
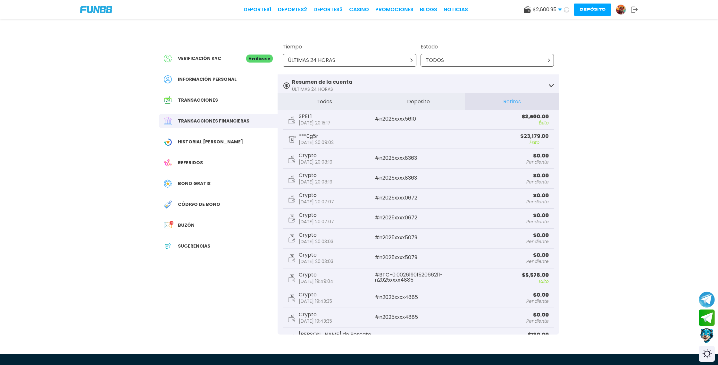
click at [327, 141] on p "[DATE] 20:09:02" at bounding box center [316, 142] width 35 height 4
click at [293, 137] on icon at bounding box center [292, 139] width 8 height 7
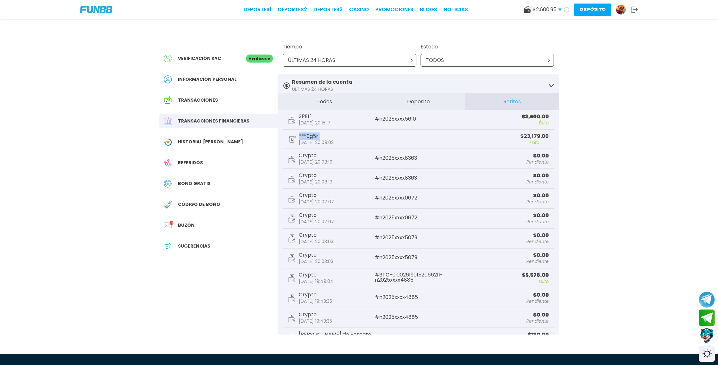
click at [355, 136] on div "***0g5r [DATE] 20:09:02" at bounding box center [353, 139] width 130 height 11
click at [622, 10] on img at bounding box center [621, 10] width 10 height 10
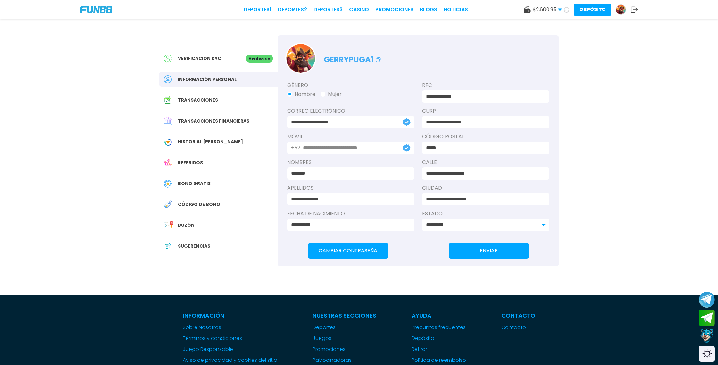
click at [598, 9] on button "Depósito" at bounding box center [592, 10] width 37 height 12
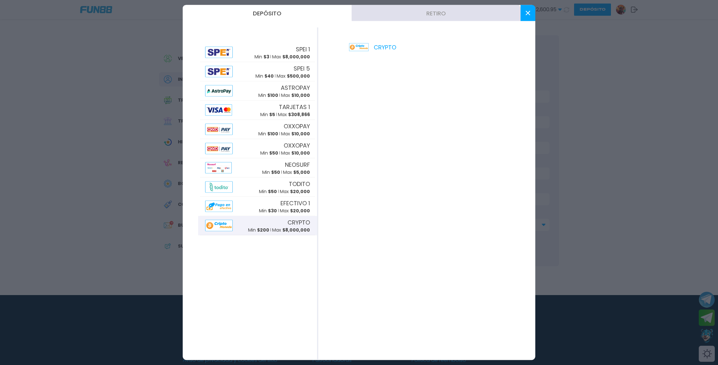
click at [439, 14] on button "Retiro" at bounding box center [435, 13] width 169 height 16
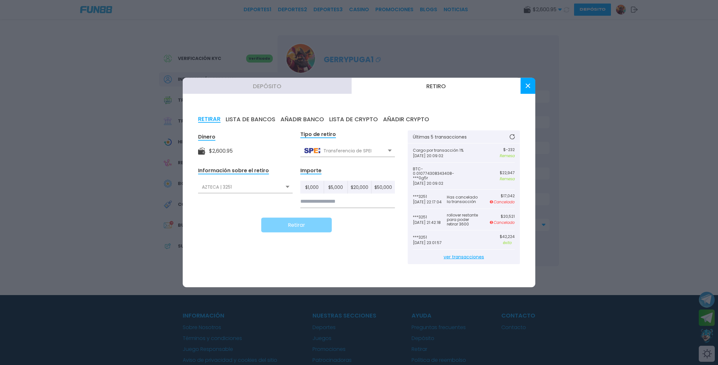
click at [390, 150] on use at bounding box center [390, 150] width 4 height 2
click at [259, 208] on div "Información sobre el retiro AZTECA | 3251 AZTECA | 3251" at bounding box center [245, 187] width 95 height 41
click at [355, 175] on div "Transferencia de Crypto" at bounding box center [347, 177] width 95 height 12
click at [288, 190] on div "Seleccione" at bounding box center [245, 187] width 95 height 12
click at [365, 166] on form "Dinero $ 2,600.95 Tipo de retiro Transferencia de Crypto Transferencia de SPEI …" at bounding box center [296, 181] width 197 height 102
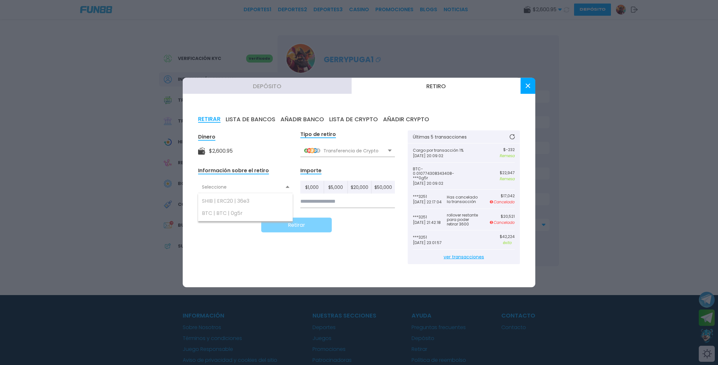
click at [362, 119] on button "LISTA DE CRYPTO" at bounding box center [353, 119] width 49 height 7
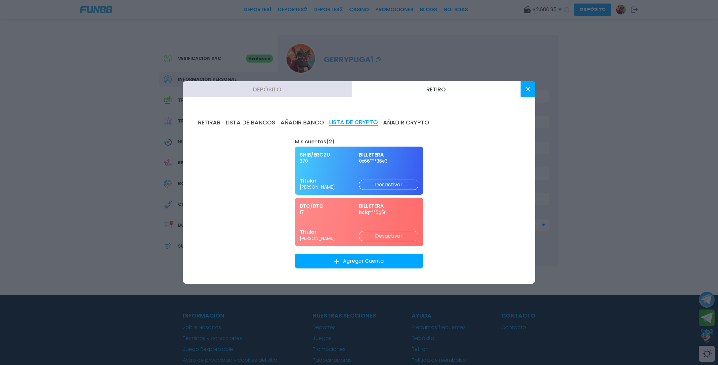
click at [526, 84] on button at bounding box center [527, 89] width 15 height 16
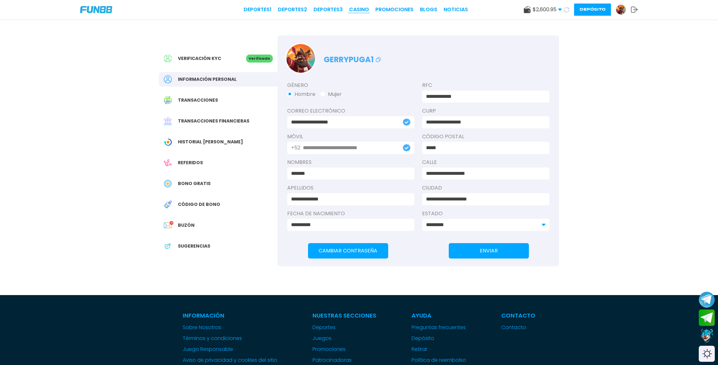
click at [360, 8] on link "CASINO" at bounding box center [359, 10] width 20 height 8
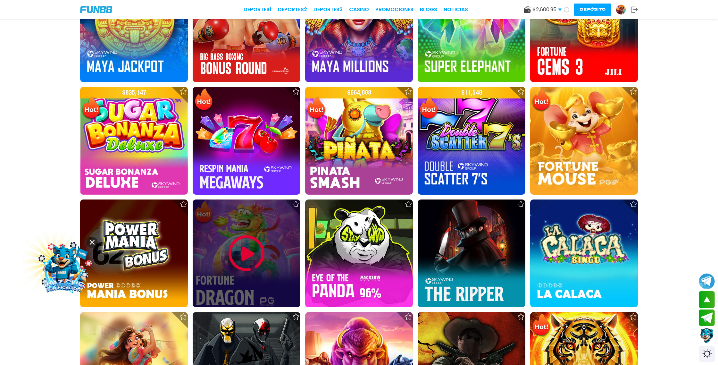
scroll to position [840, 0]
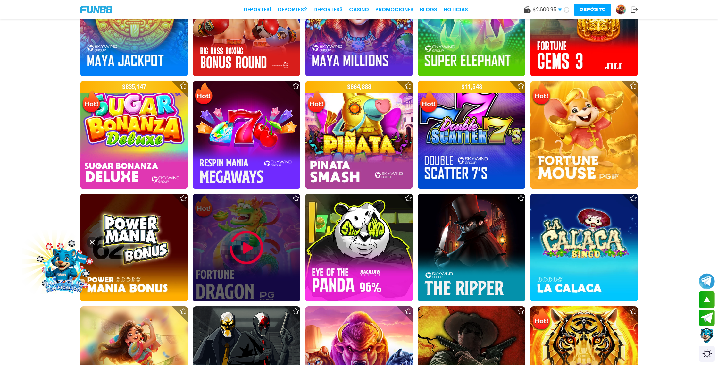
click at [252, 251] on img at bounding box center [246, 247] width 38 height 38
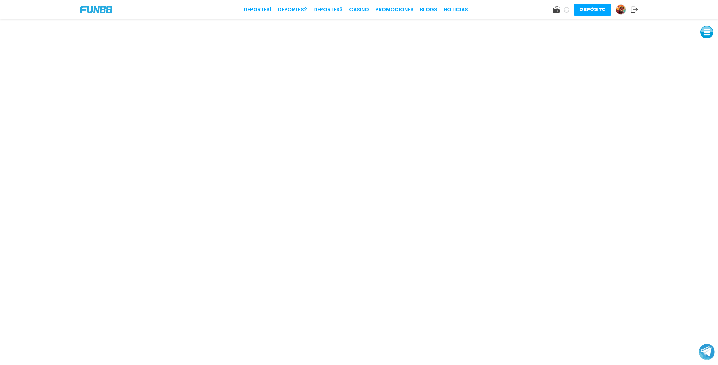
click at [362, 11] on link "CASINO" at bounding box center [359, 10] width 20 height 8
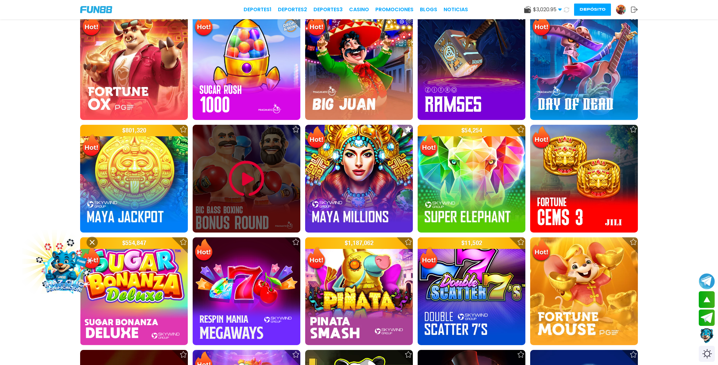
scroll to position [727, 0]
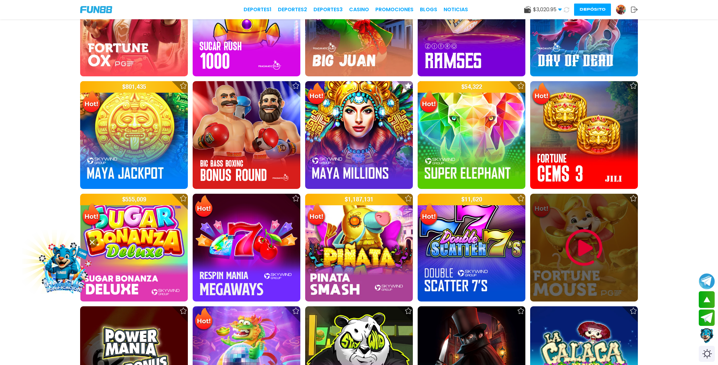
click at [576, 247] on img at bounding box center [584, 247] width 38 height 38
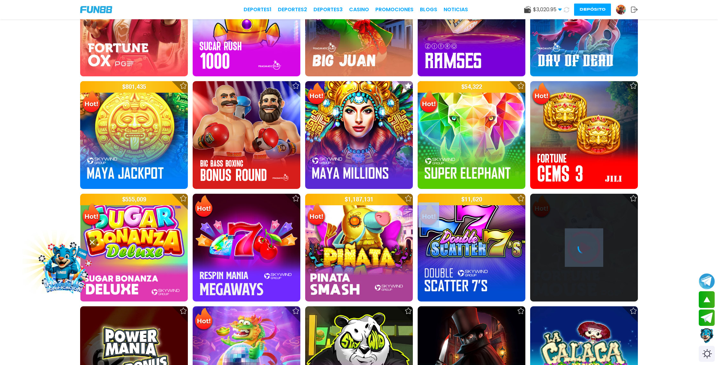
click at [576, 247] on div at bounding box center [584, 247] width 108 height 13
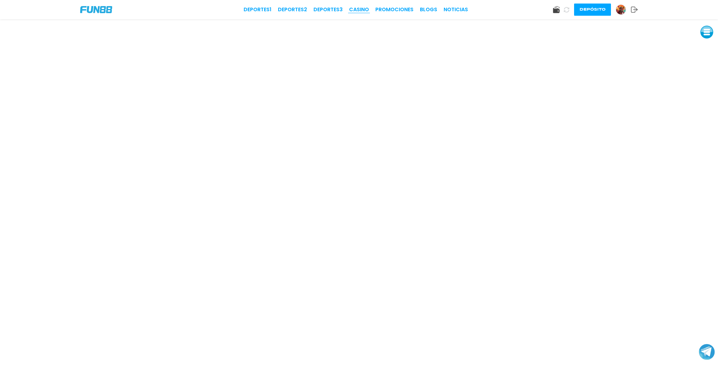
click at [365, 6] on link "CASINO" at bounding box center [359, 10] width 20 height 8
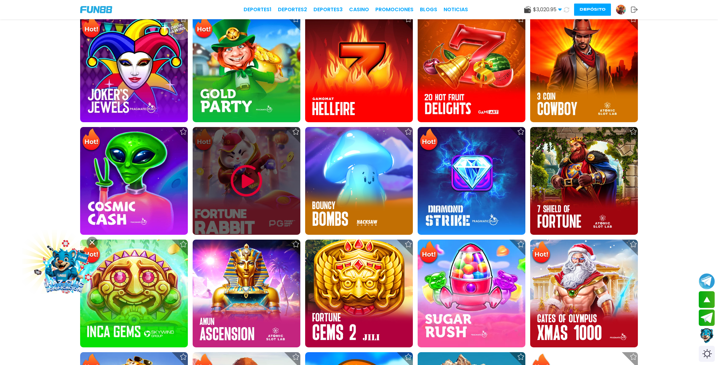
scroll to position [231, 0]
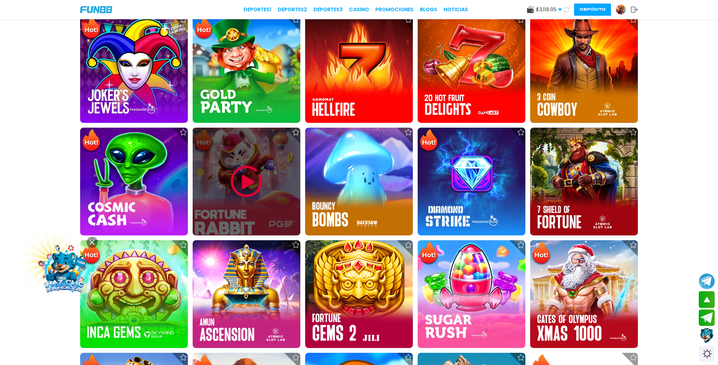
click at [252, 182] on img at bounding box center [246, 181] width 38 height 38
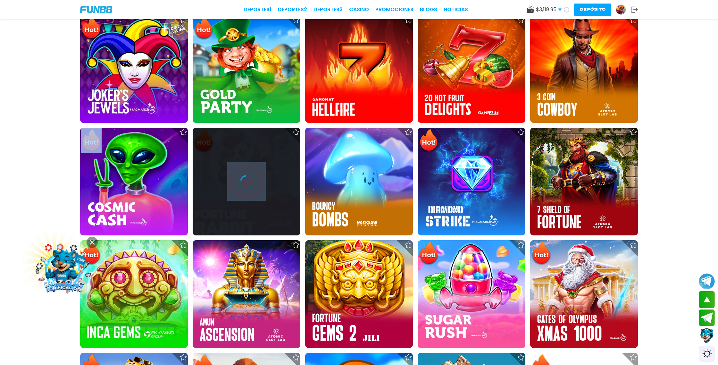
click at [246, 182] on icon at bounding box center [243, 179] width 6 height 6
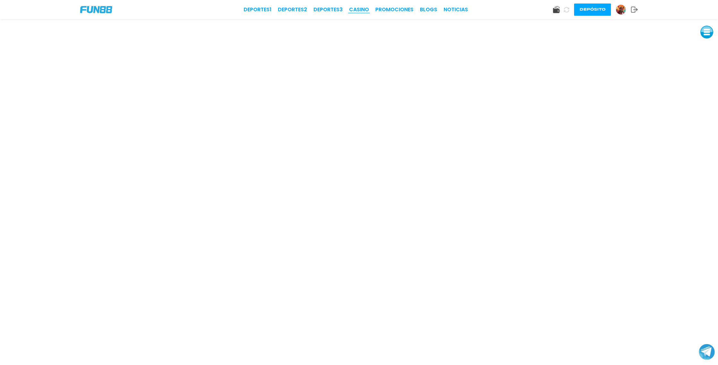
click at [361, 9] on link "CASINO" at bounding box center [359, 10] width 20 height 8
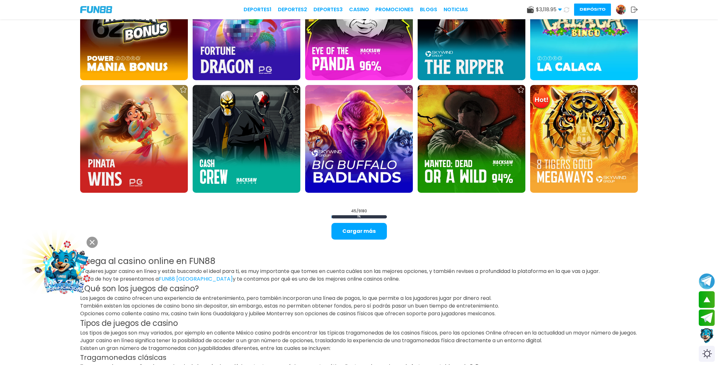
scroll to position [1067, 0]
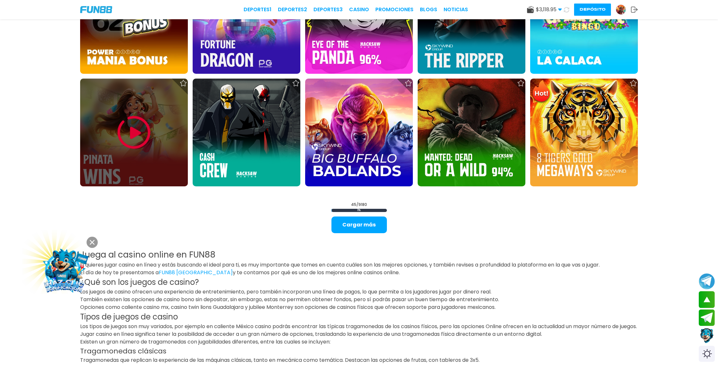
click at [140, 136] on img at bounding box center [134, 132] width 38 height 38
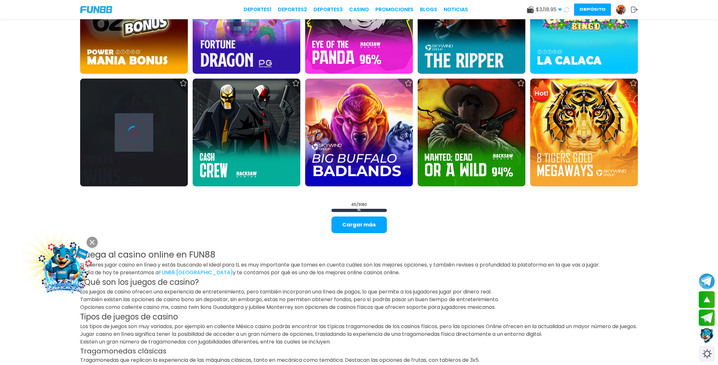
click at [140, 136] on icon at bounding box center [134, 132] width 13 height 13
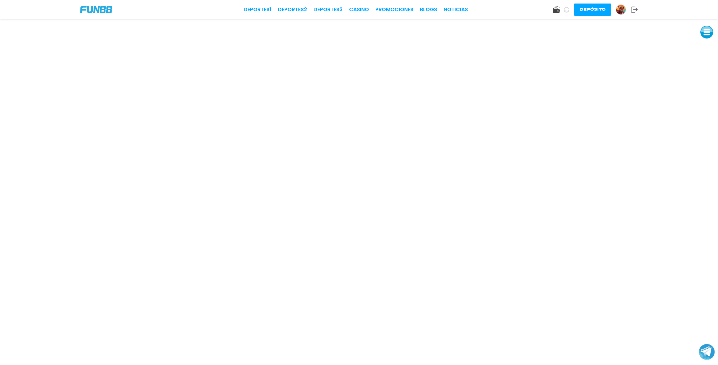
click at [623, 10] on img at bounding box center [621, 10] width 10 height 10
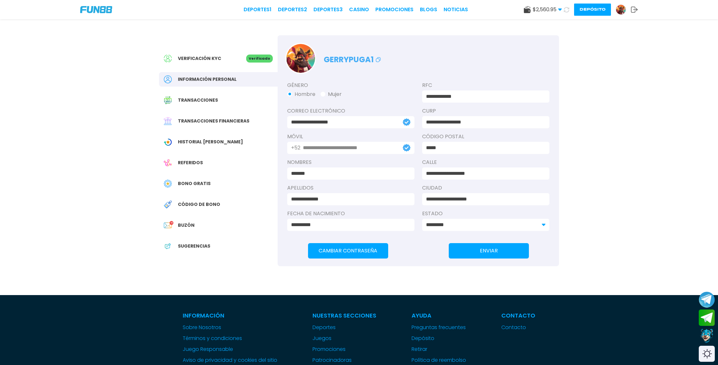
click at [215, 119] on span "Transacciones financieras" at bounding box center [213, 121] width 71 height 7
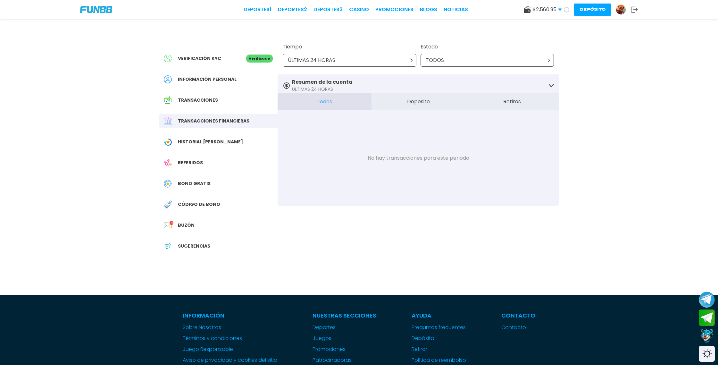
click at [522, 99] on button "Retiros" at bounding box center [512, 101] width 94 height 17
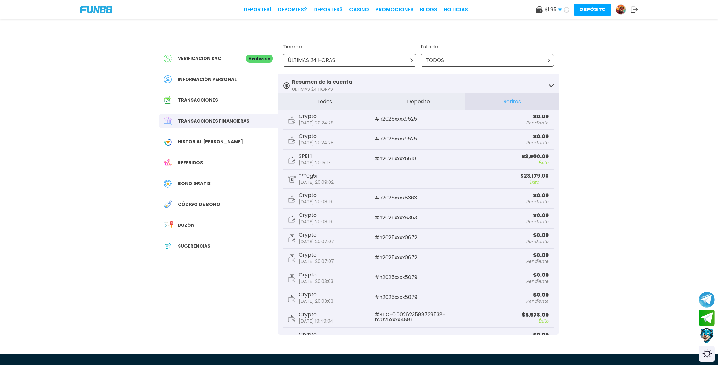
click at [486, 163] on p "Éxito" at bounding box center [505, 162] width 87 height 4
click at [706, 336] on button "Contact customer service" at bounding box center [706, 335] width 17 height 17
click at [293, 178] on icon at bounding box center [292, 179] width 8 height 7
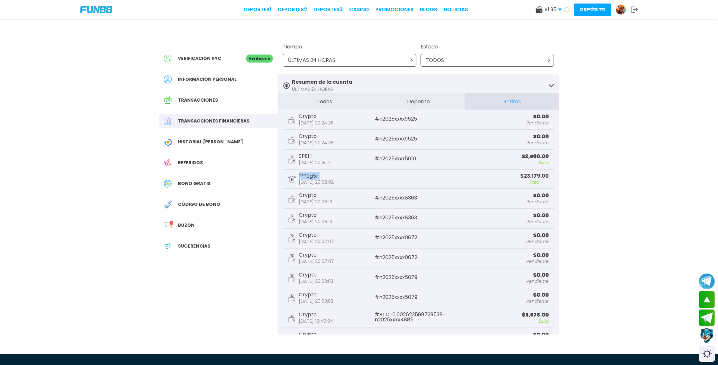
click at [323, 180] on p "[DATE] 20:09:02" at bounding box center [316, 182] width 35 height 4
click at [528, 183] on p "Éxito" at bounding box center [534, 182] width 29 height 4
